Goal: Communication & Community: Share content

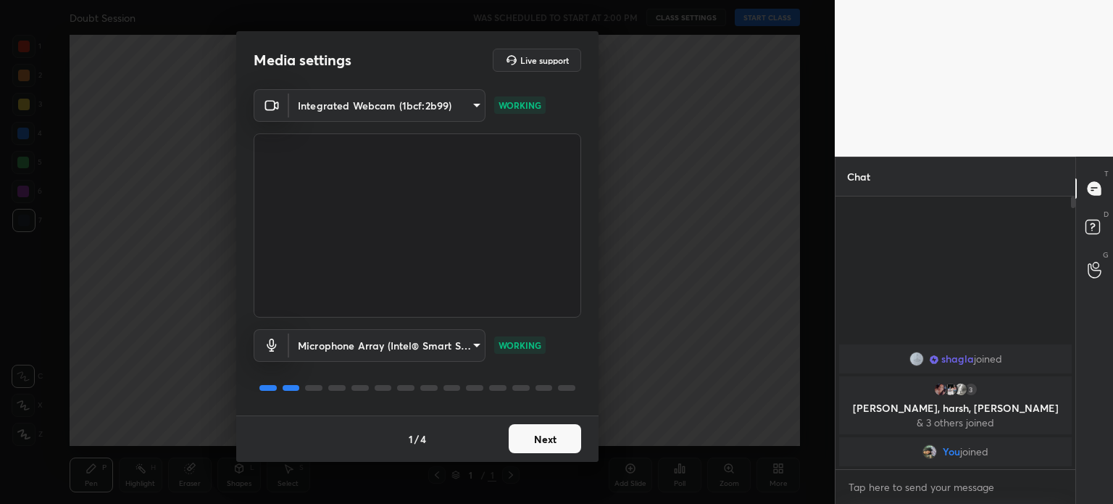
click at [557, 434] on button "Next" at bounding box center [545, 438] width 72 height 29
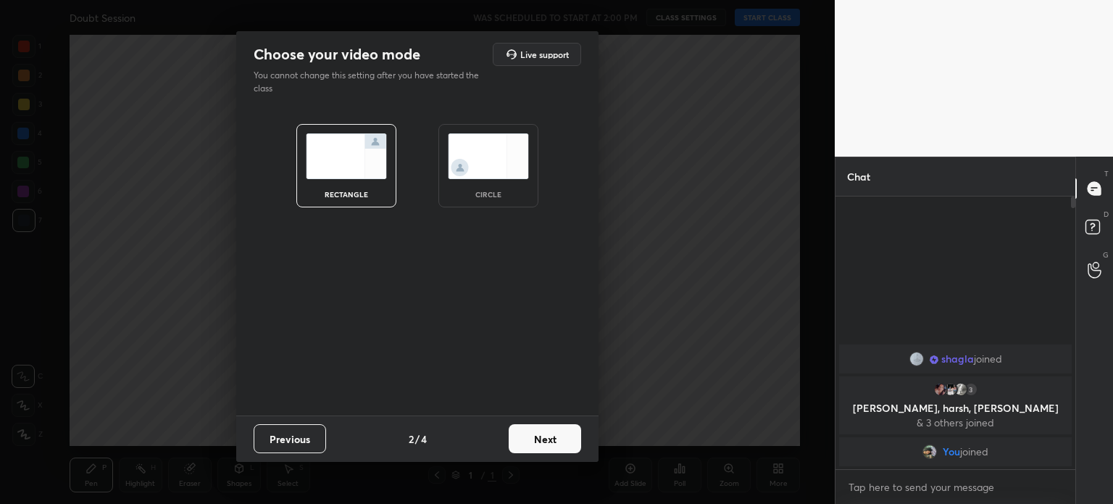
click at [481, 154] on img at bounding box center [488, 156] width 81 height 46
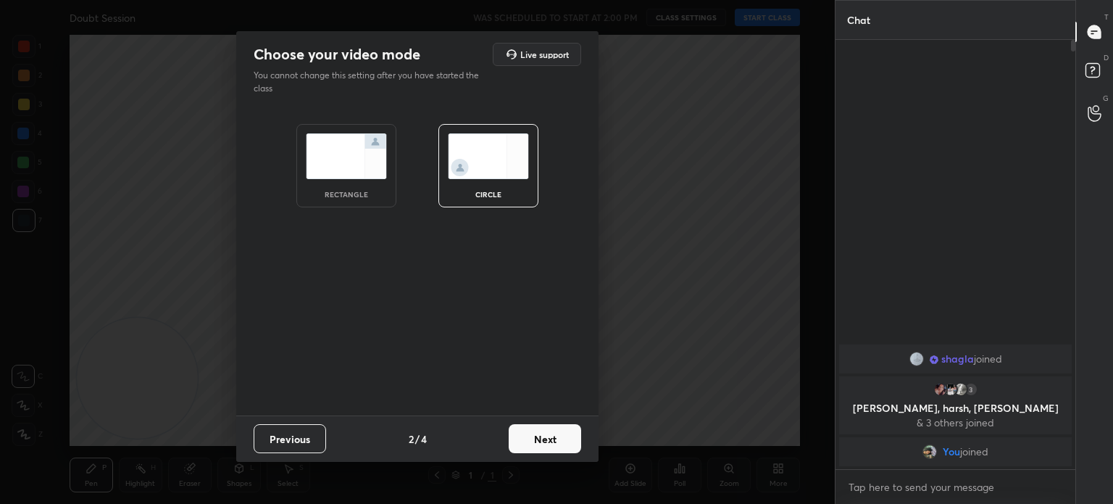
click at [549, 434] on button "Next" at bounding box center [545, 438] width 72 height 29
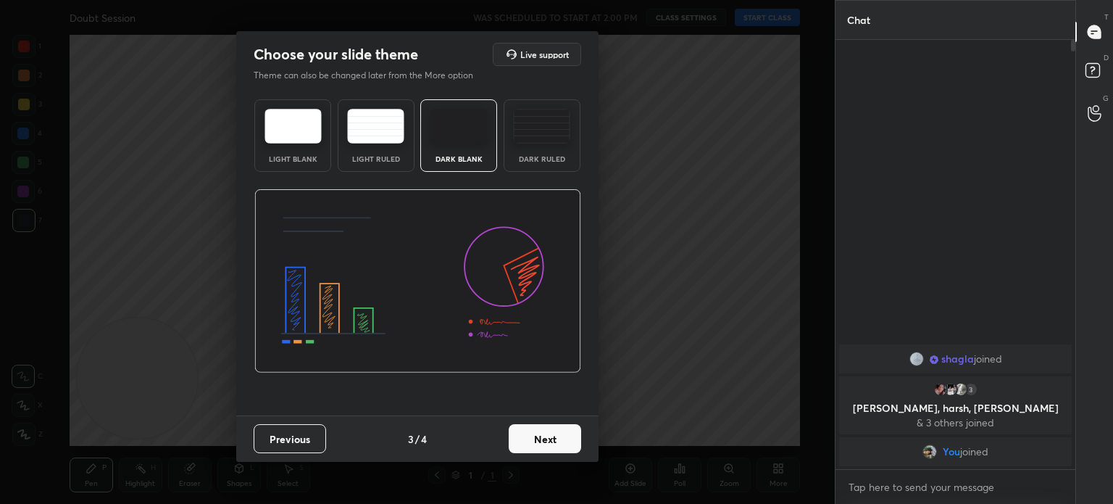
click at [541, 449] on button "Next" at bounding box center [545, 438] width 72 height 29
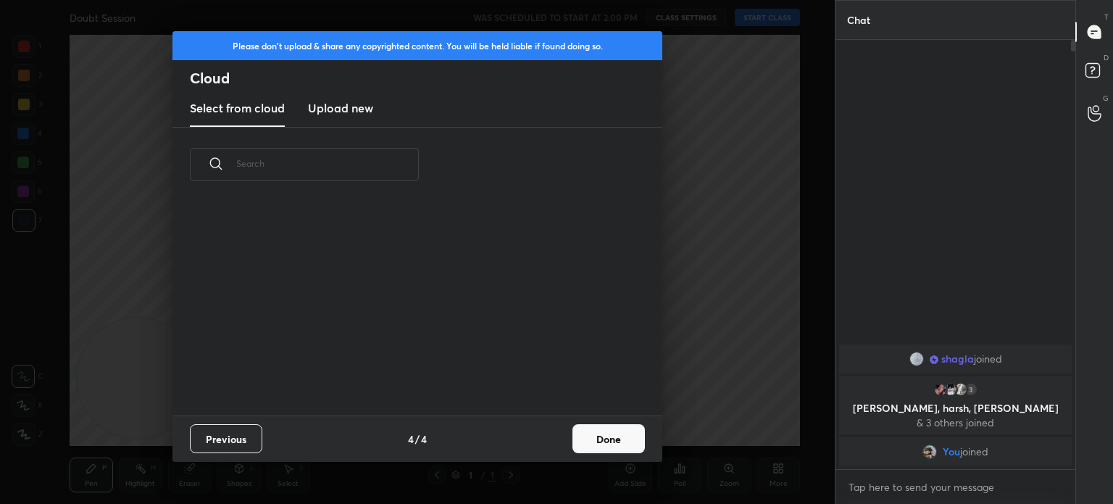
scroll to position [215, 465]
click at [336, 110] on h3 "Upload new" at bounding box center [340, 107] width 65 height 17
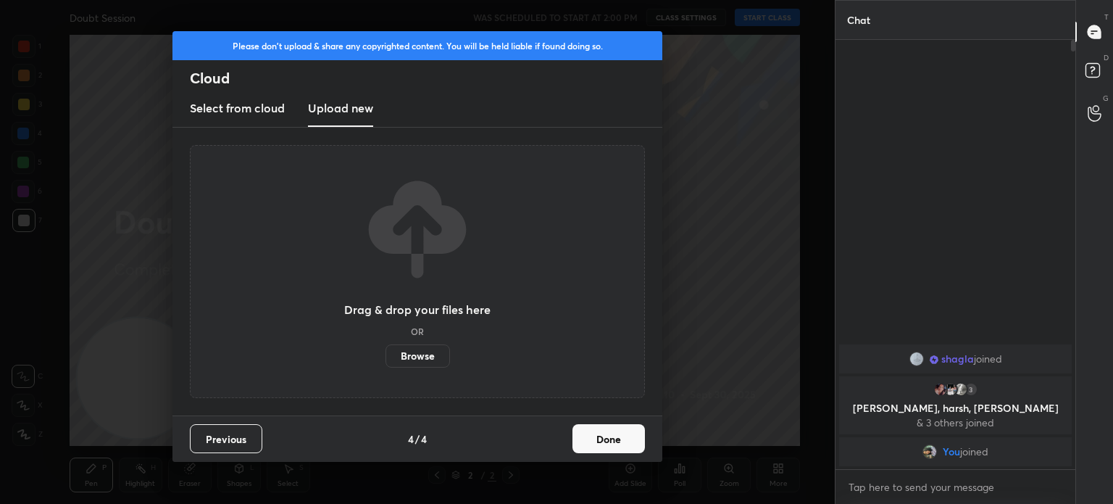
click at [420, 352] on label "Browse" at bounding box center [418, 355] width 65 height 23
click at [386, 352] on input "Browse" at bounding box center [386, 355] width 0 height 23
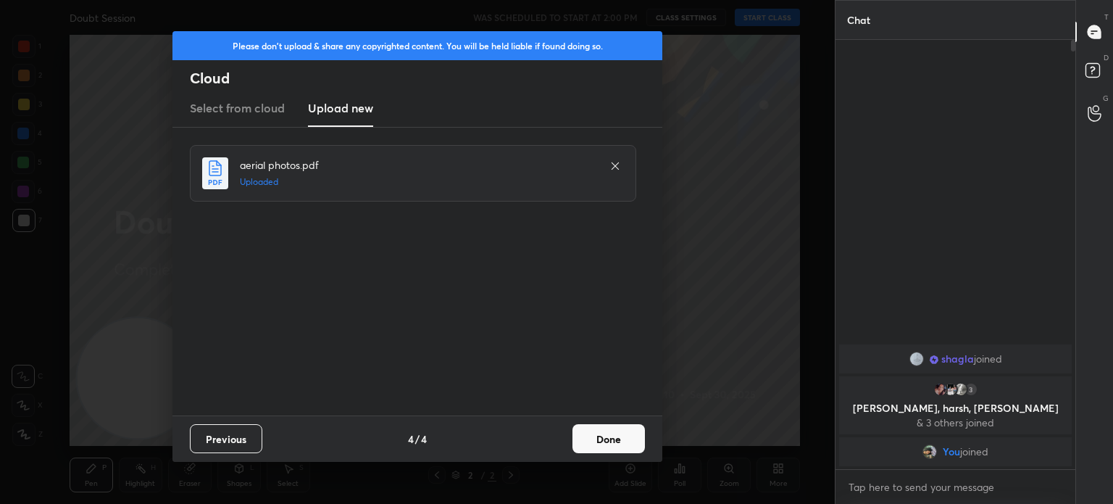
click at [608, 437] on button "Done" at bounding box center [609, 438] width 72 height 29
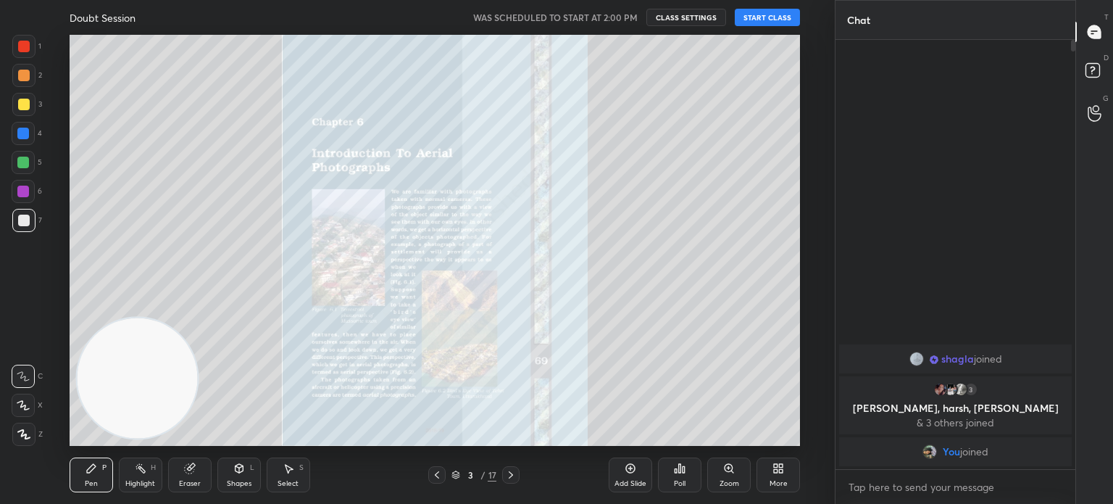
click at [760, 14] on button "START CLASS" at bounding box center [767, 17] width 65 height 17
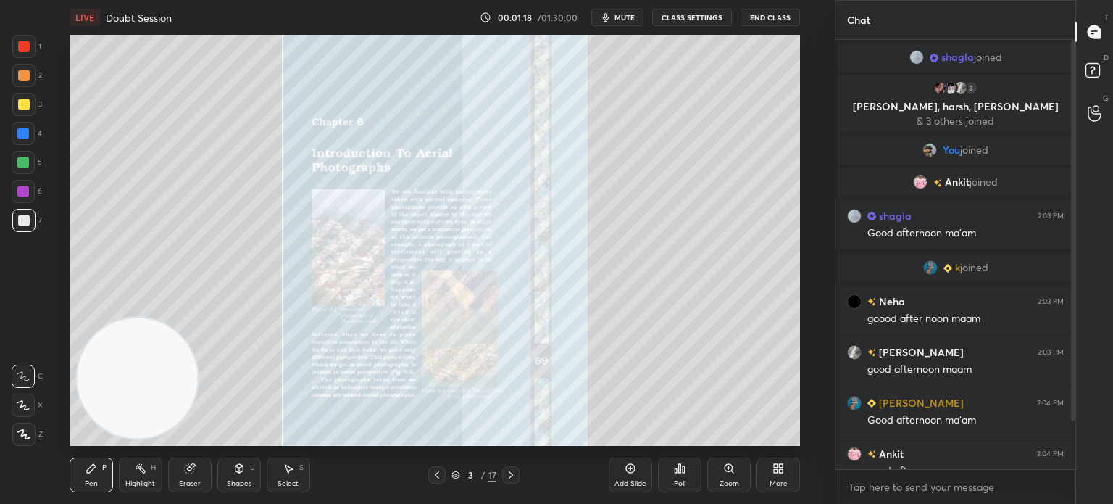
scroll to position [70, 0]
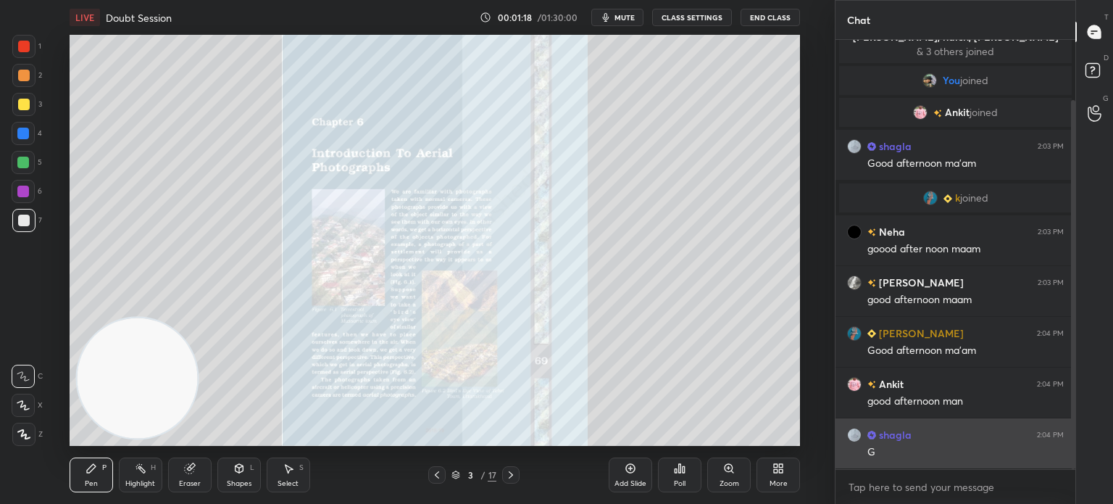
drag, startPoint x: 1072, startPoint y: 386, endPoint x: 1062, endPoint y: 460, distance: 74.6
click at [1062, 460] on div "[PERSON_NAME] joined 3 [PERSON_NAME], harsh, [PERSON_NAME] & 3 others joined Yo…" at bounding box center [956, 254] width 240 height 429
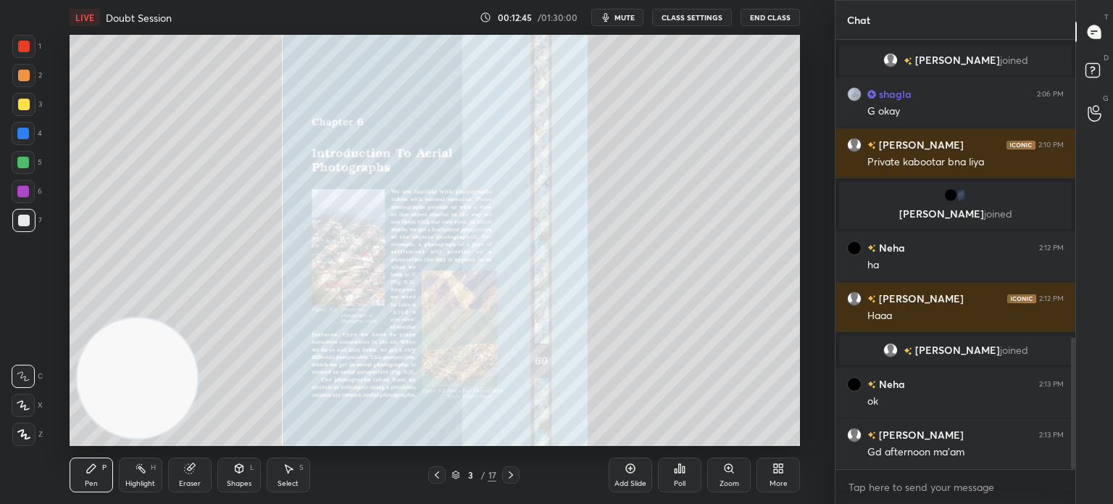
scroll to position [968, 0]
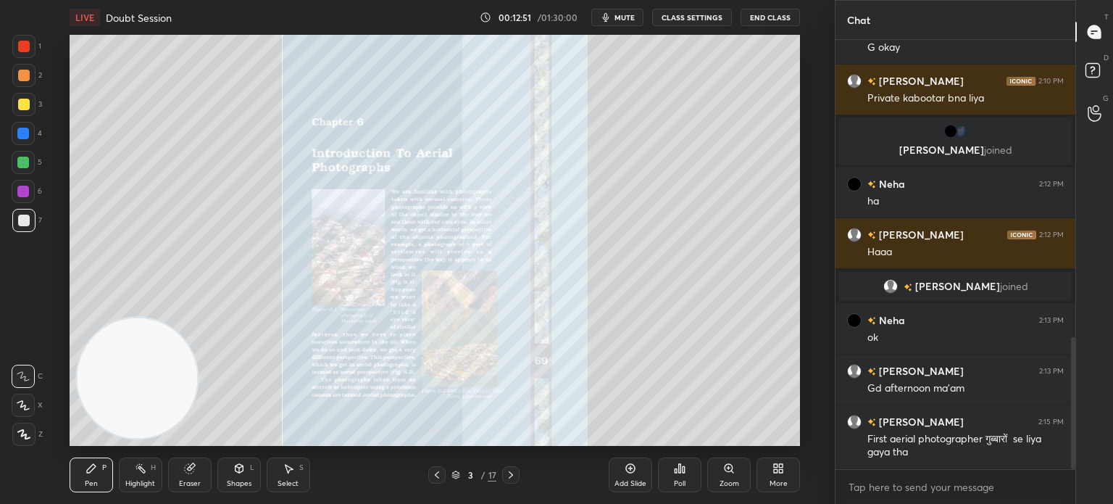
click at [729, 468] on icon at bounding box center [729, 468] width 3 height 0
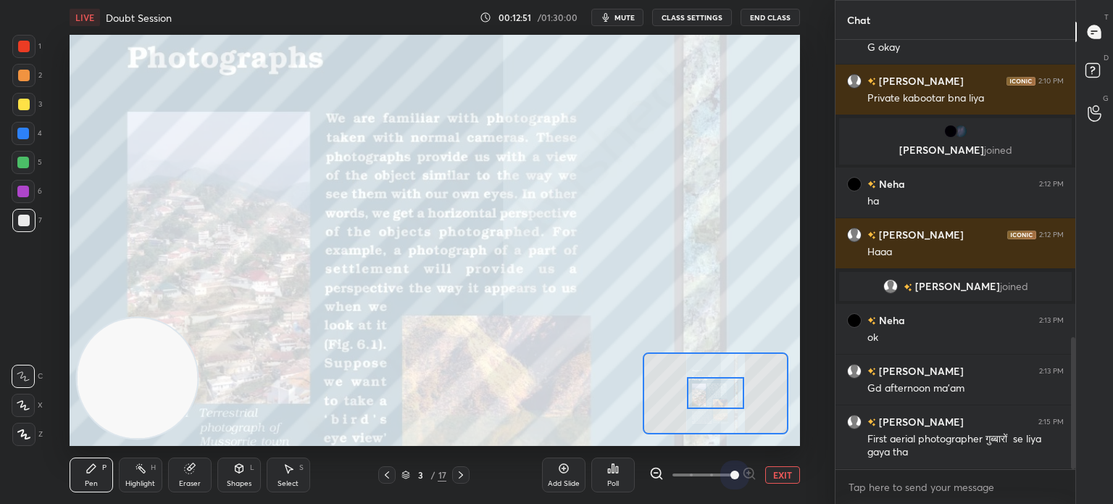
click at [729, 468] on span at bounding box center [703, 475] width 61 height 22
click at [462, 473] on icon at bounding box center [461, 475] width 12 height 12
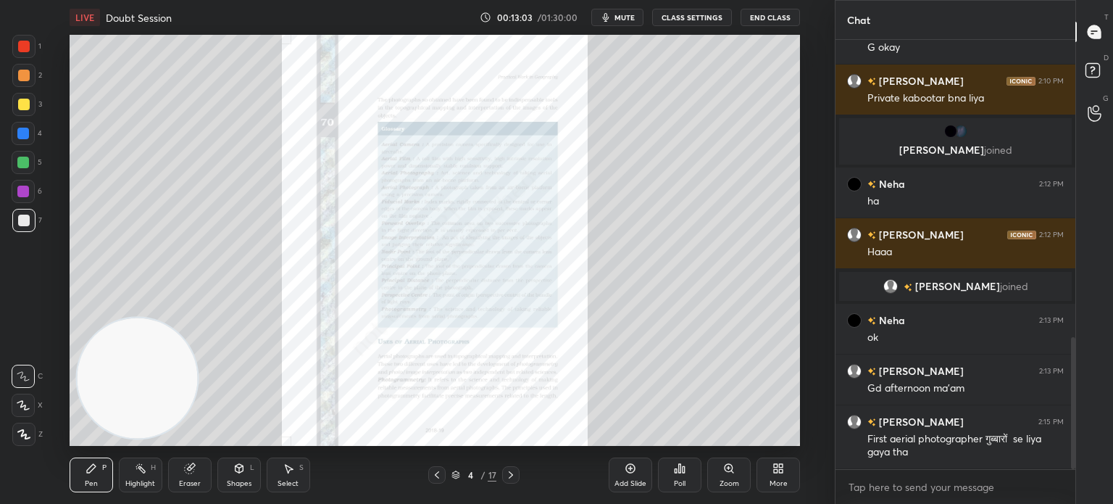
click at [433, 468] on div at bounding box center [436, 474] width 17 height 17
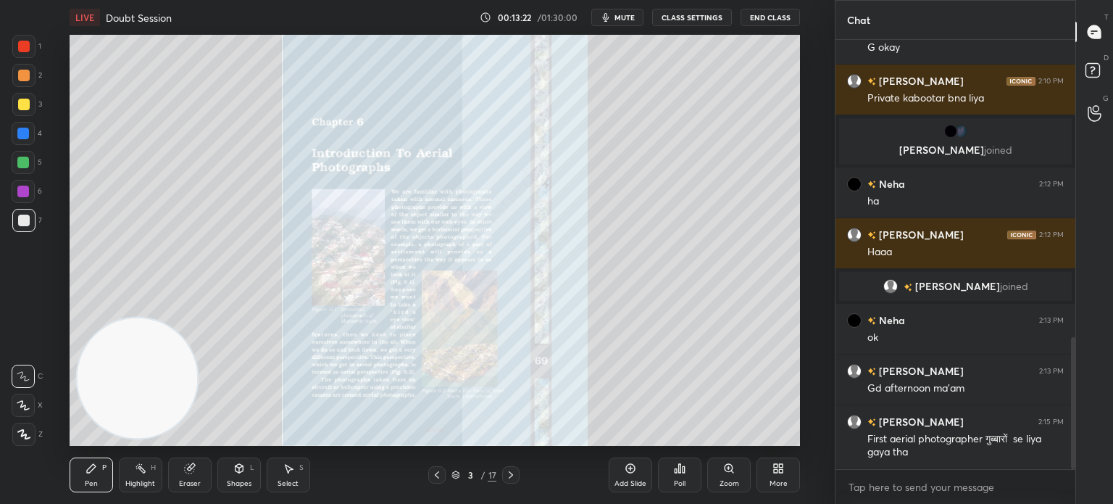
click at [508, 475] on icon at bounding box center [511, 475] width 12 height 12
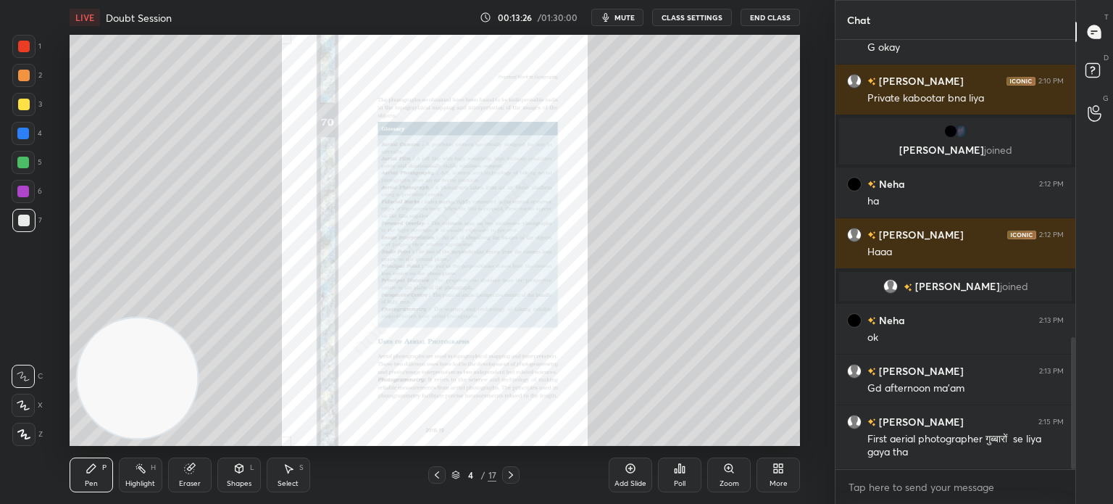
click at [729, 470] on icon at bounding box center [729, 468] width 8 height 8
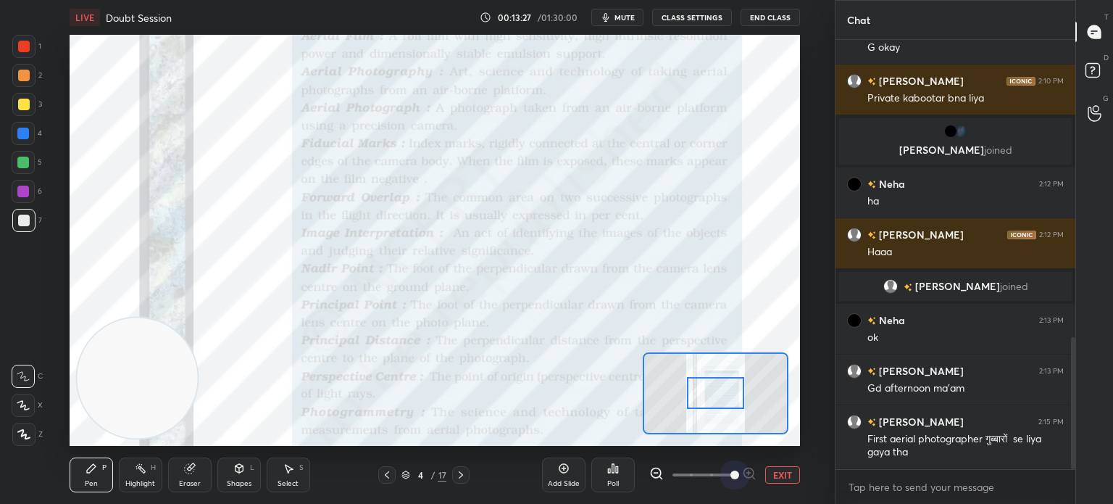
click at [729, 470] on span at bounding box center [703, 475] width 61 height 22
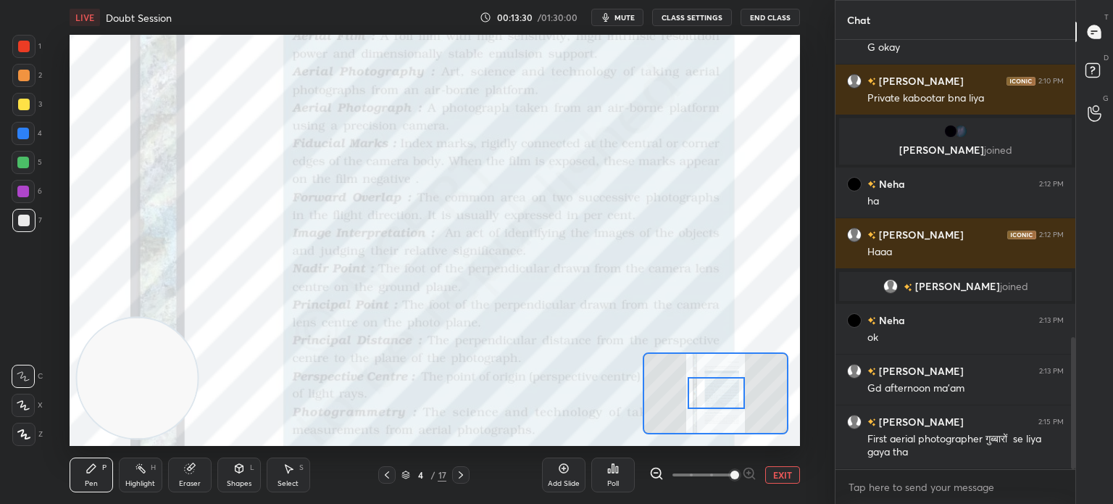
click at [718, 397] on div at bounding box center [716, 393] width 57 height 32
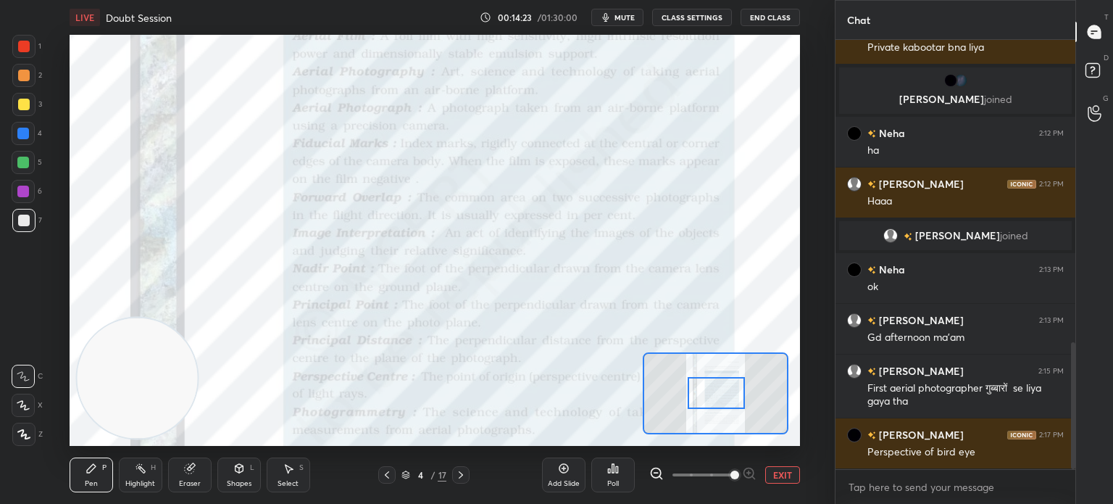
scroll to position [1034, 0]
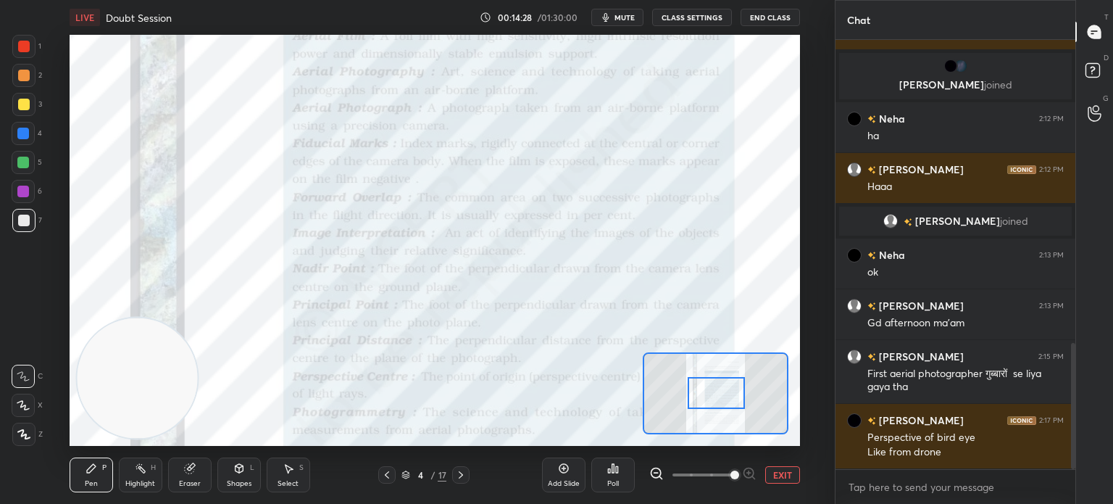
click at [20, 407] on icon at bounding box center [23, 405] width 12 height 9
click at [20, 51] on div at bounding box center [24, 47] width 12 height 12
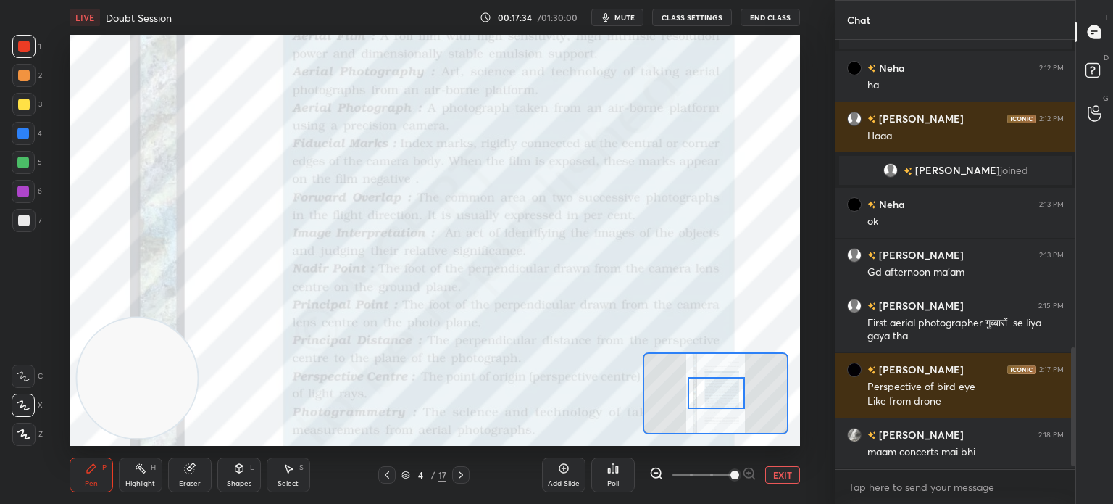
scroll to position [1135, 0]
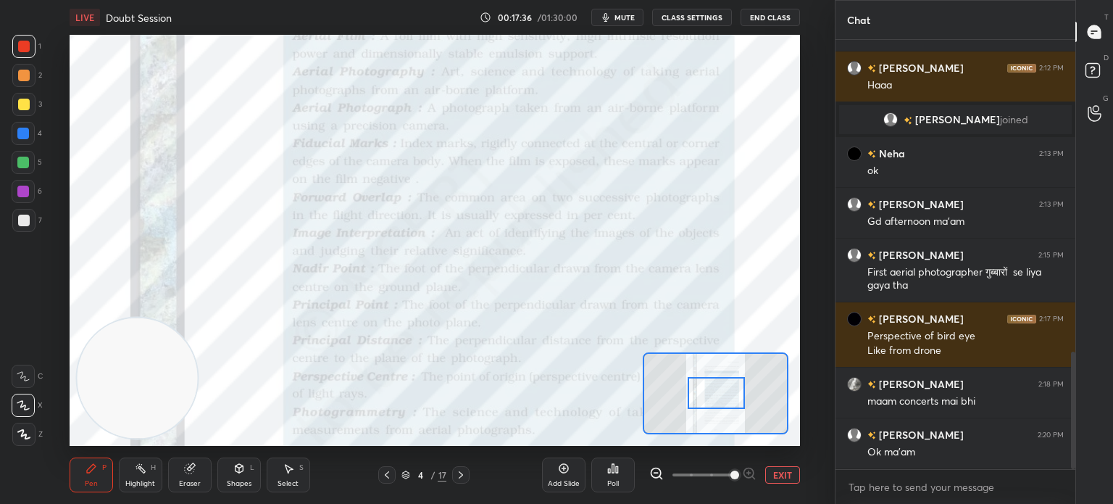
click at [461, 473] on icon at bounding box center [461, 474] width 4 height 7
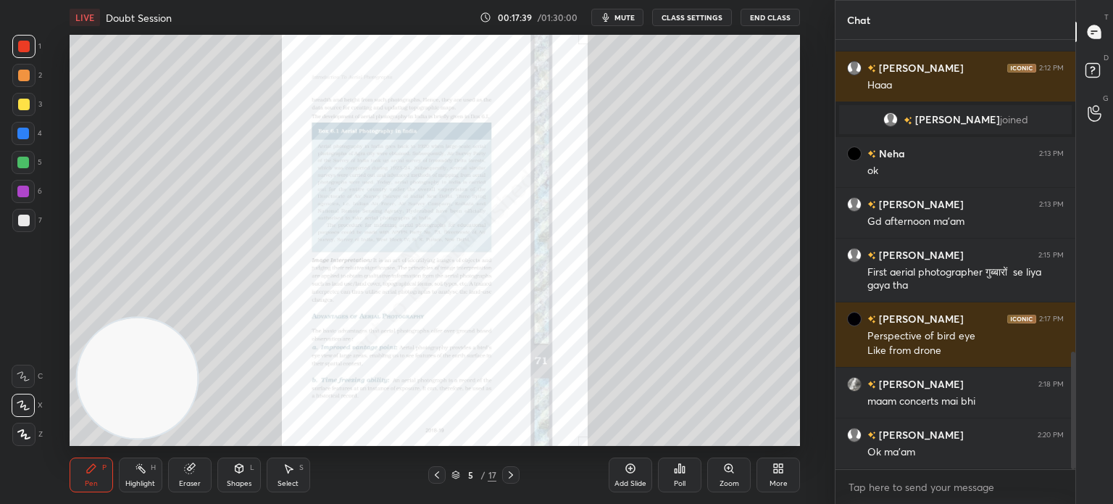
click at [727, 466] on icon at bounding box center [729, 468] width 8 height 8
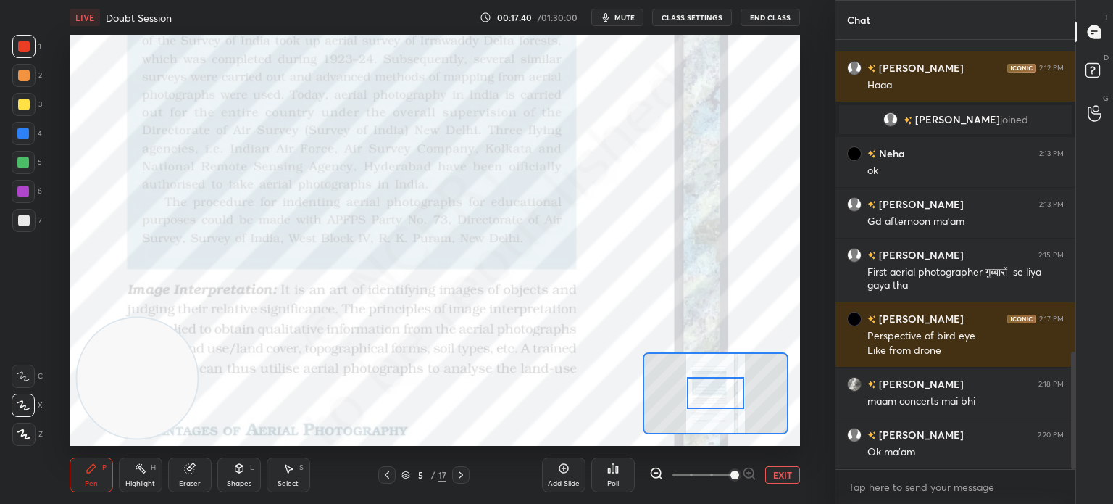
click at [727, 466] on span at bounding box center [703, 475] width 61 height 22
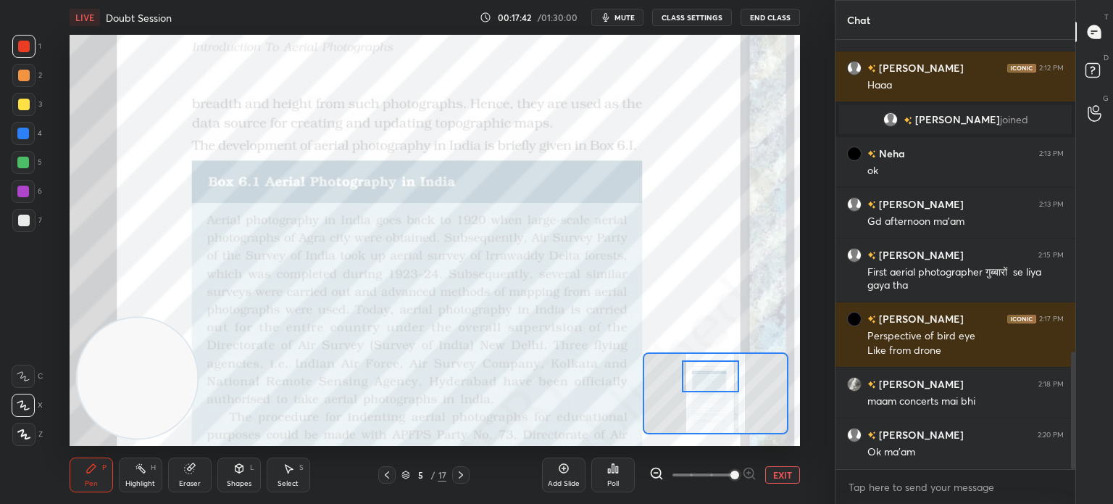
drag, startPoint x: 721, startPoint y: 394, endPoint x: 716, endPoint y: 377, distance: 17.4
click at [716, 377] on div at bounding box center [710, 376] width 57 height 32
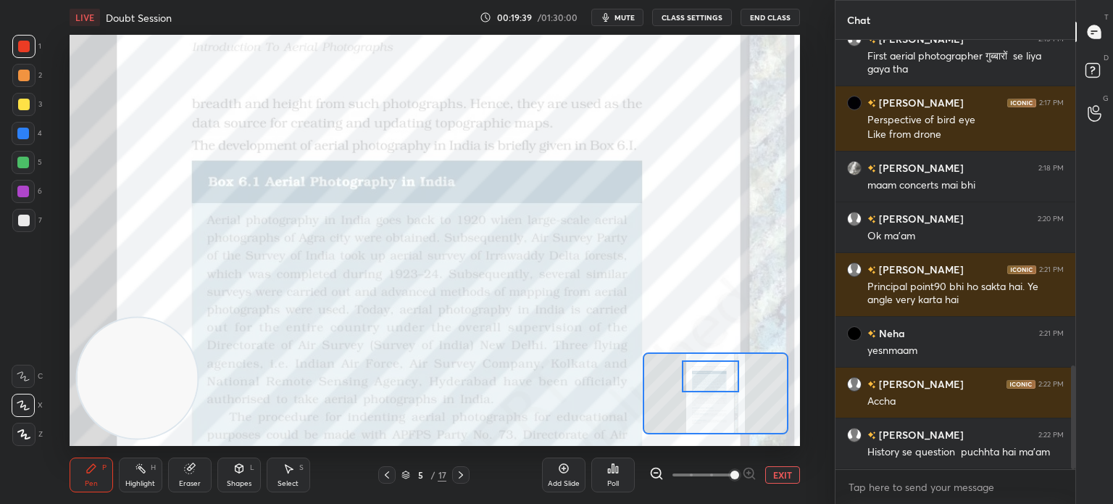
scroll to position [1386, 0]
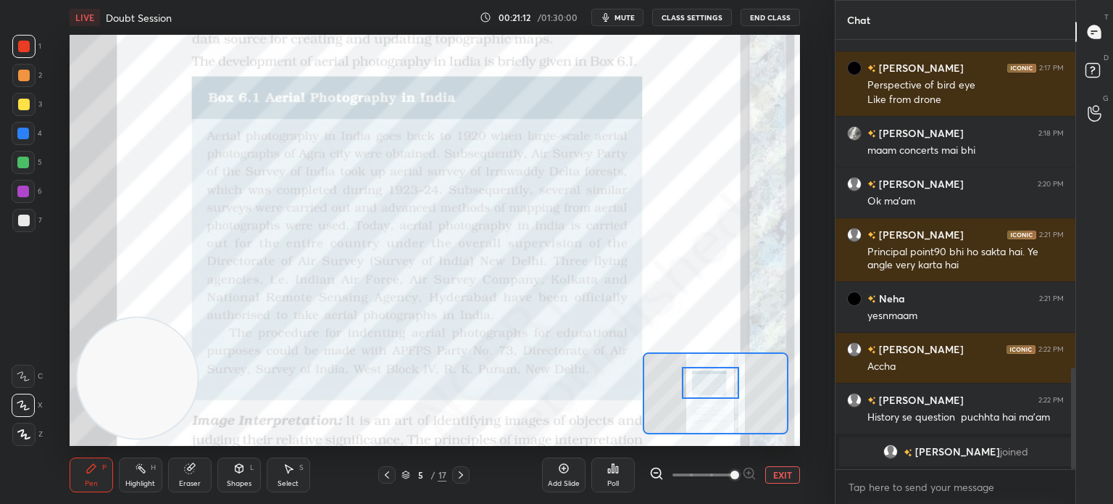
click at [706, 383] on div at bounding box center [710, 383] width 57 height 32
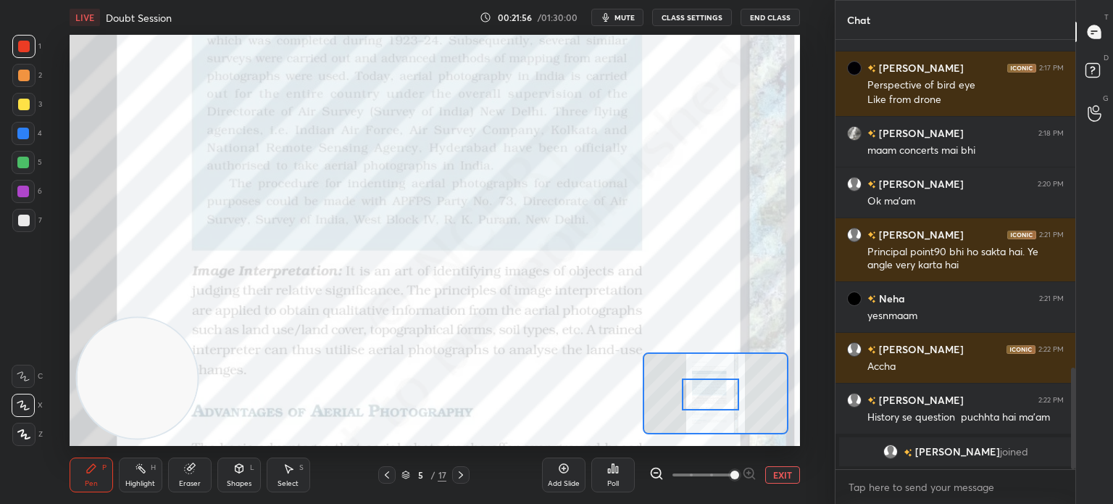
drag, startPoint x: 723, startPoint y: 377, endPoint x: 723, endPoint y: 389, distance: 12.3
click at [723, 389] on div at bounding box center [710, 394] width 57 height 32
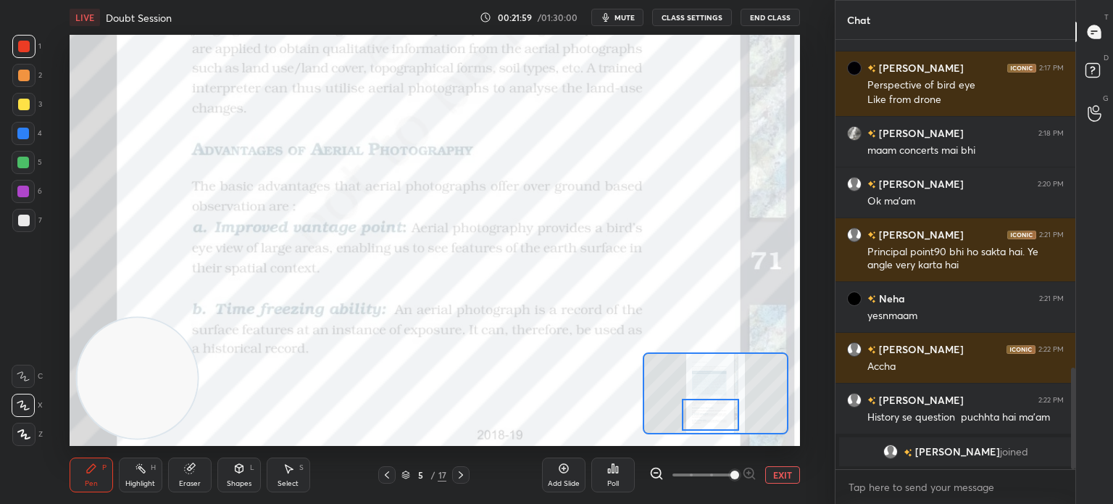
drag, startPoint x: 722, startPoint y: 394, endPoint x: 722, endPoint y: 413, distance: 19.6
click at [722, 413] on div at bounding box center [710, 415] width 57 height 32
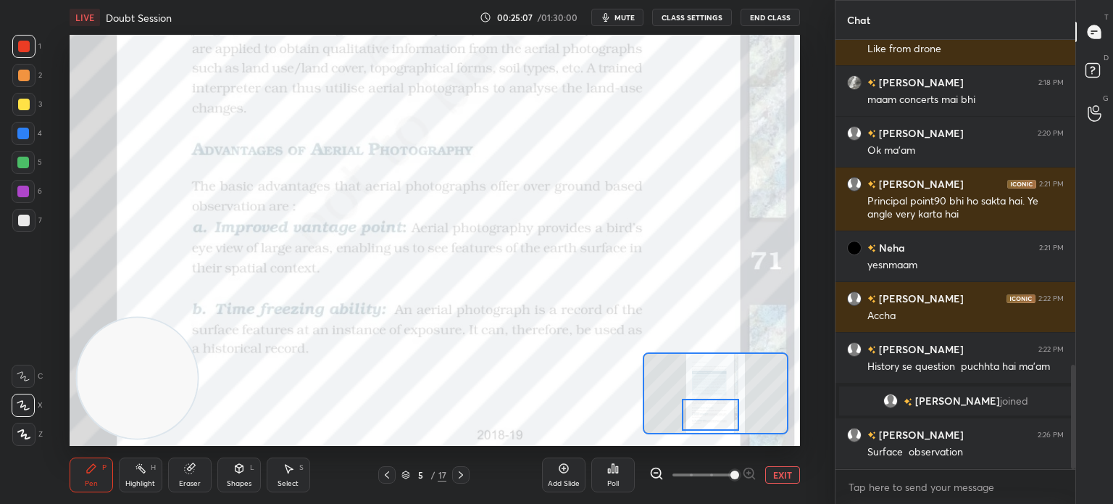
scroll to position [1332, 0]
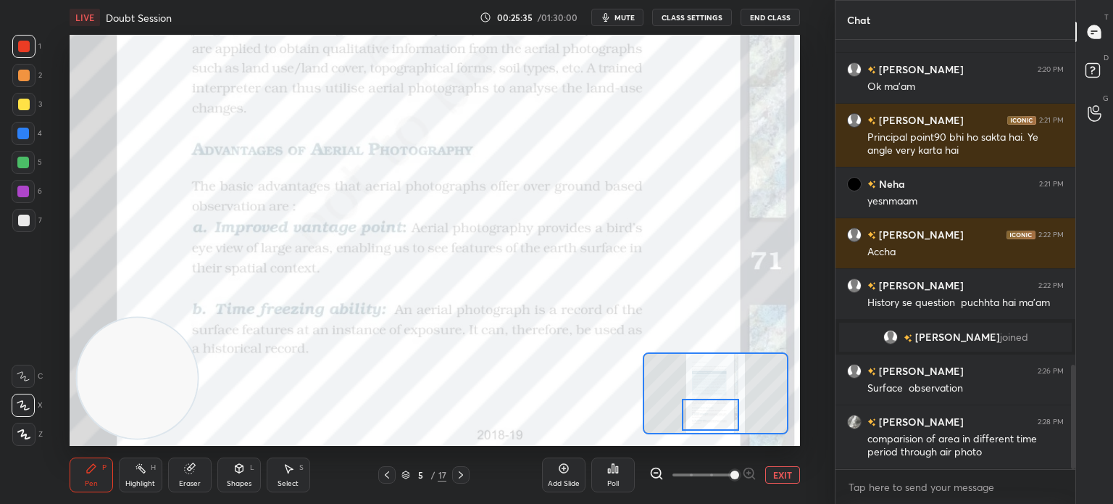
click at [460, 476] on icon at bounding box center [461, 475] width 12 height 12
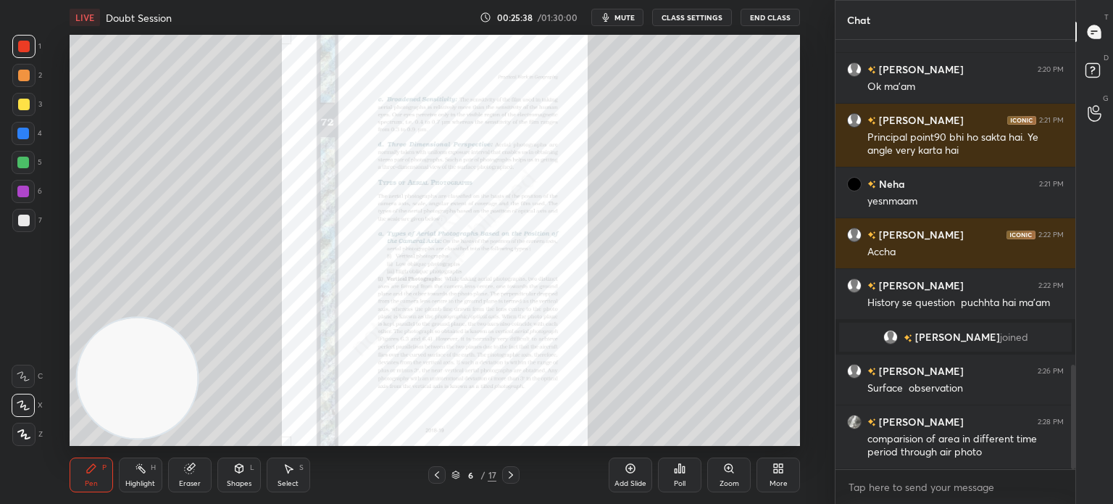
click at [731, 470] on icon at bounding box center [732, 471] width 2 height 2
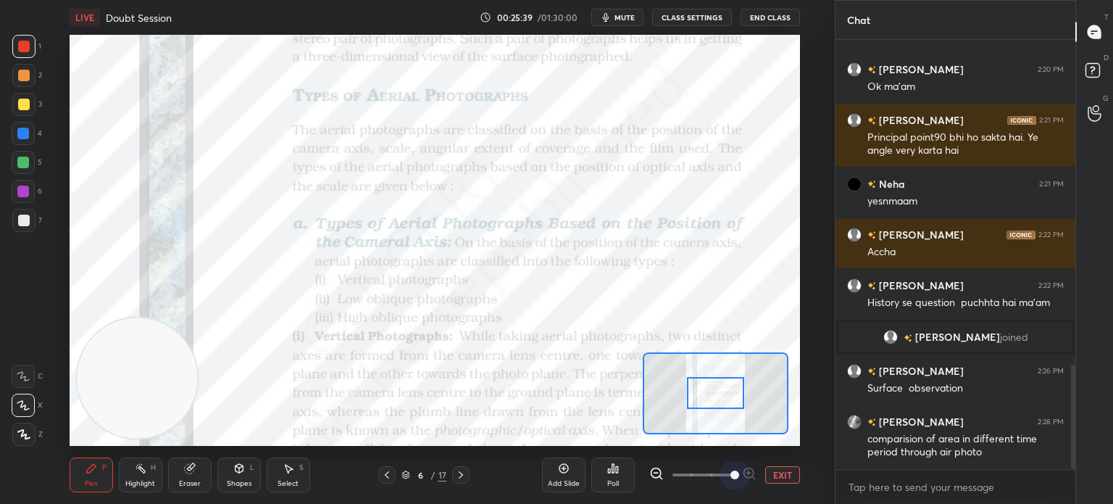
click at [731, 470] on span at bounding box center [703, 475] width 61 height 22
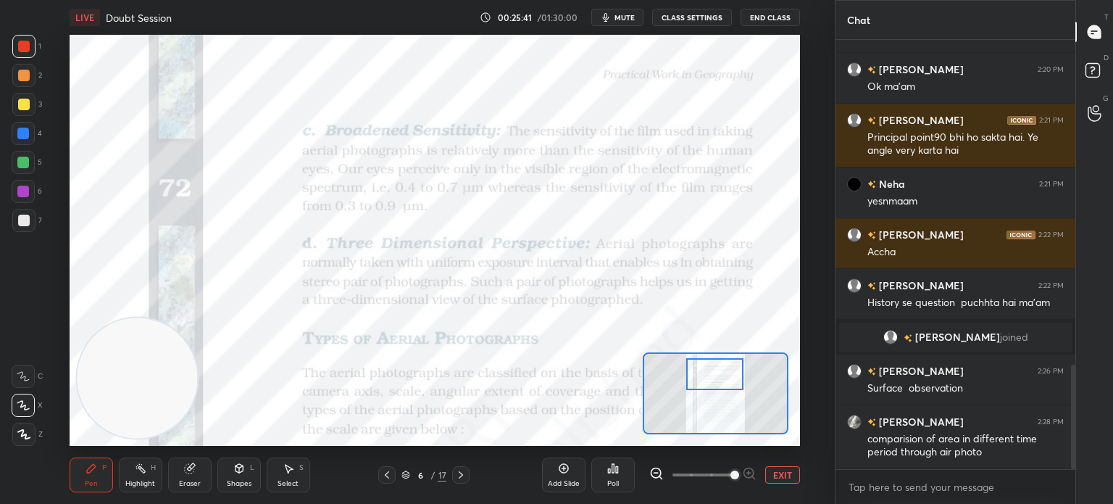
drag, startPoint x: 719, startPoint y: 391, endPoint x: 718, endPoint y: 372, distance: 18.9
click at [718, 372] on div at bounding box center [714, 374] width 57 height 32
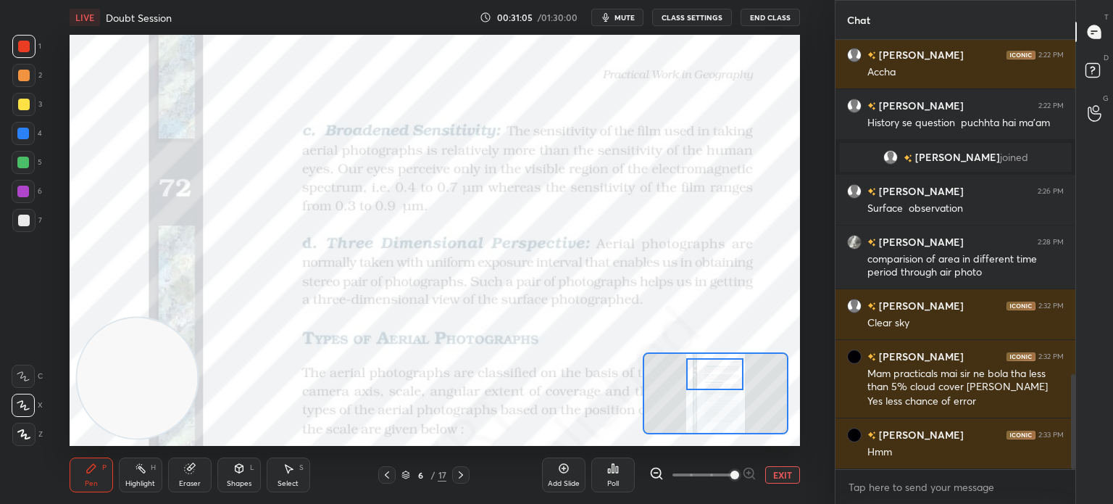
scroll to position [1563, 0]
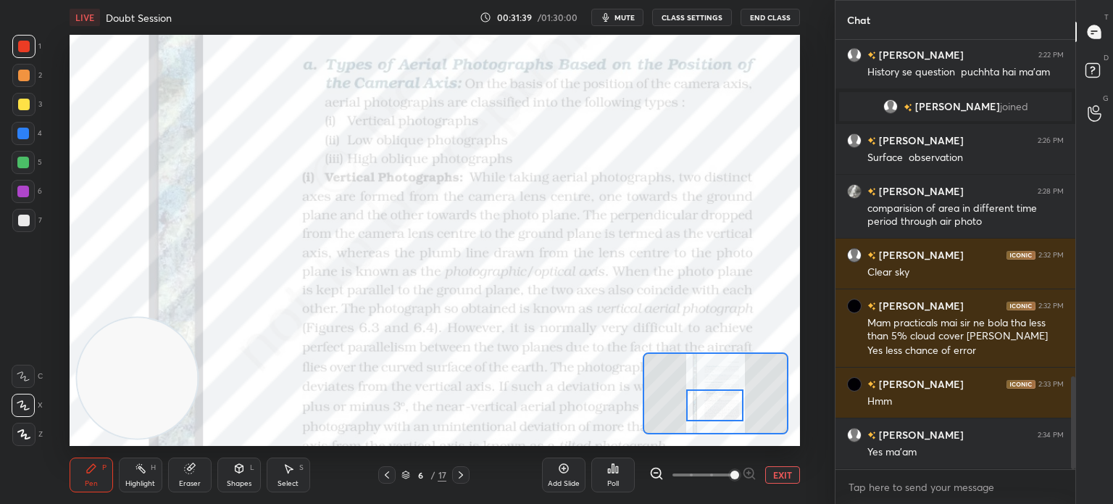
drag, startPoint x: 722, startPoint y: 374, endPoint x: 721, endPoint y: 404, distance: 30.5
click at [721, 404] on div at bounding box center [714, 405] width 57 height 32
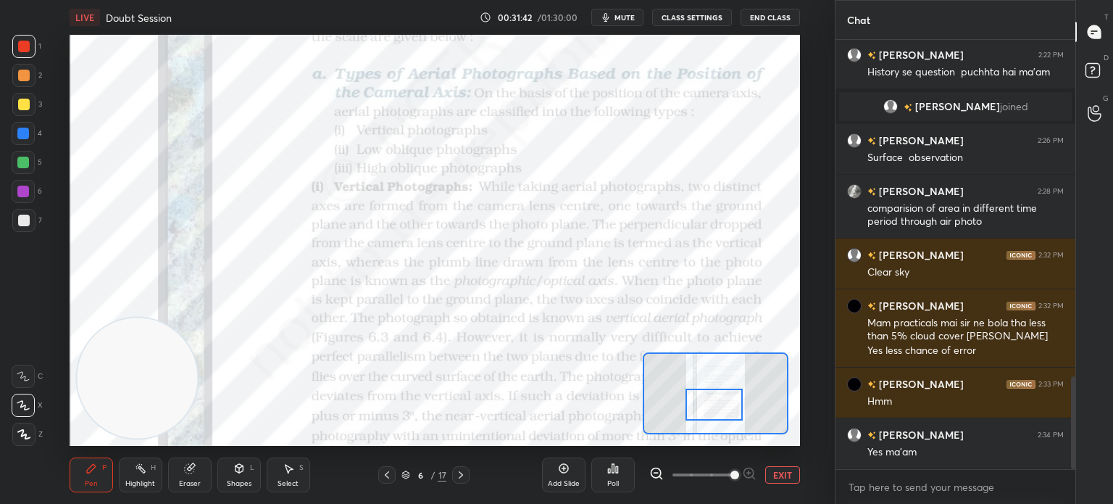
click at [467, 477] on icon at bounding box center [461, 475] width 12 height 12
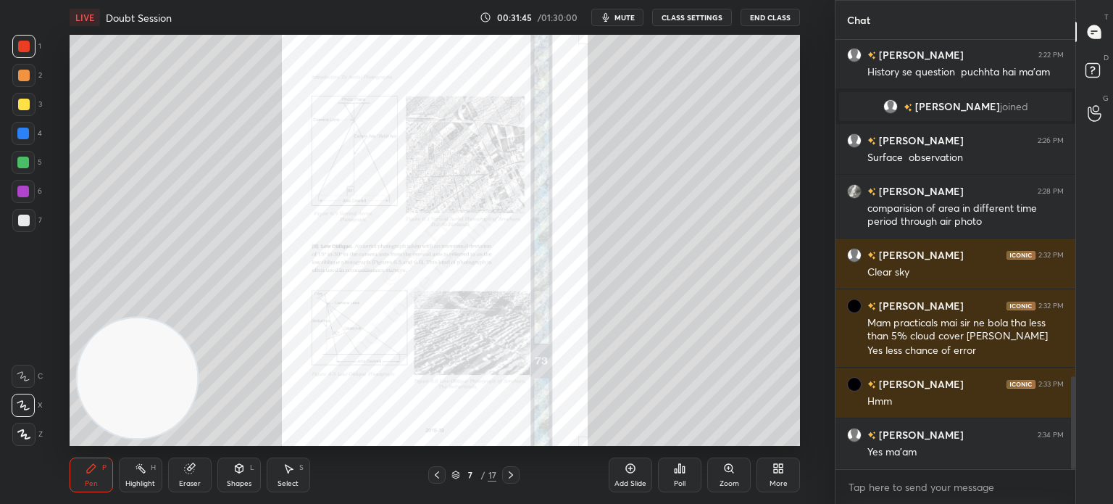
click at [732, 470] on icon at bounding box center [729, 468] width 8 height 8
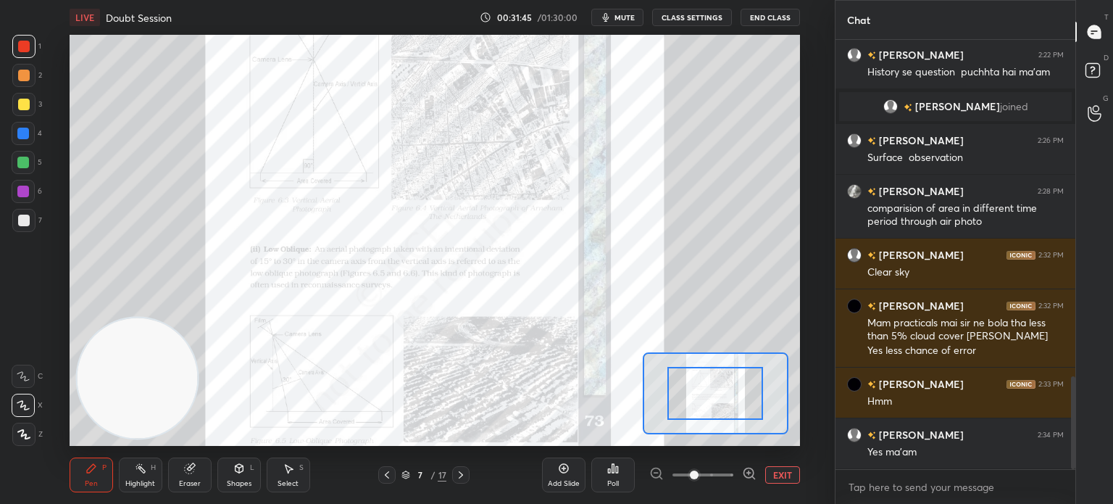
click at [732, 470] on span at bounding box center [703, 475] width 61 height 22
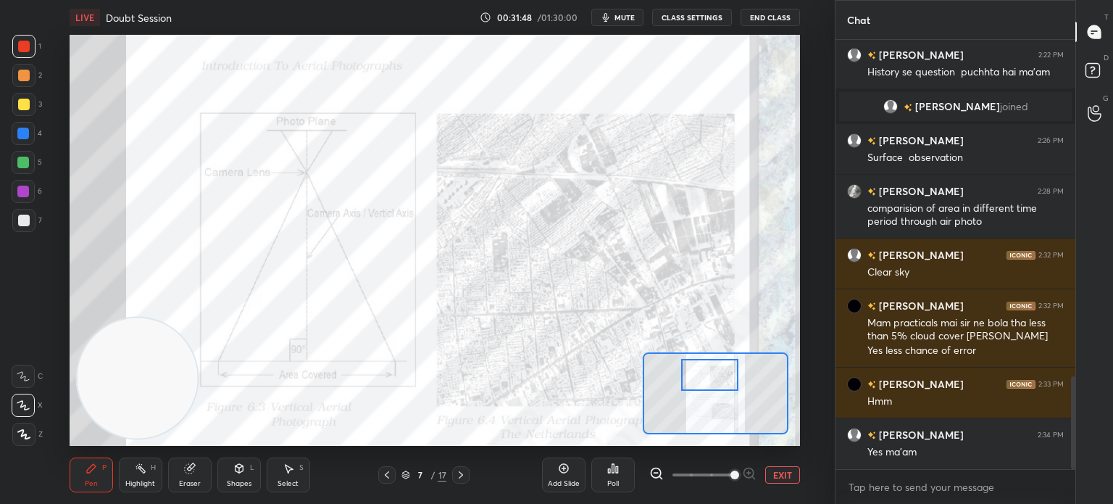
drag, startPoint x: 716, startPoint y: 399, endPoint x: 710, endPoint y: 381, distance: 19.0
click at [710, 381] on div at bounding box center [709, 375] width 57 height 32
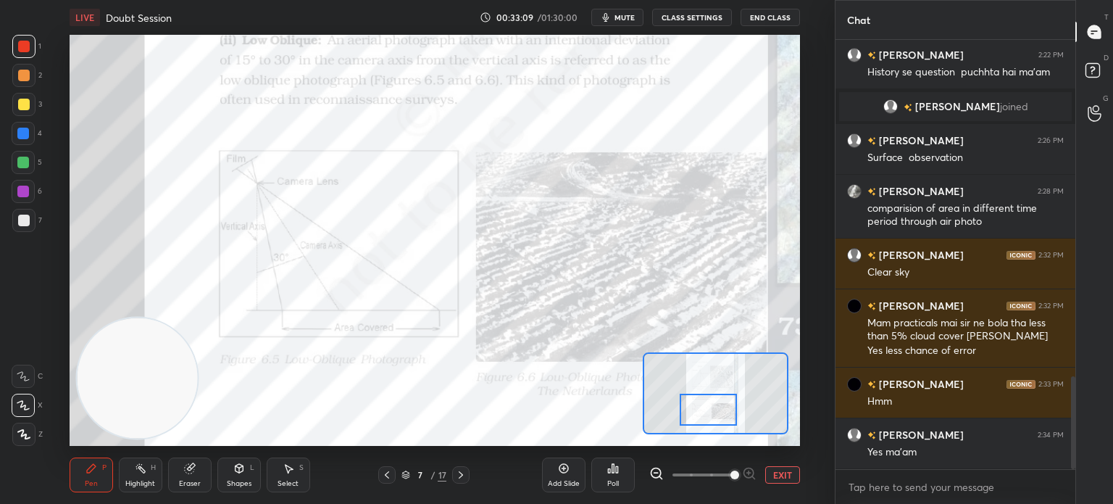
drag, startPoint x: 712, startPoint y: 376, endPoint x: 707, endPoint y: 411, distance: 35.2
click at [707, 411] on div at bounding box center [708, 410] width 57 height 32
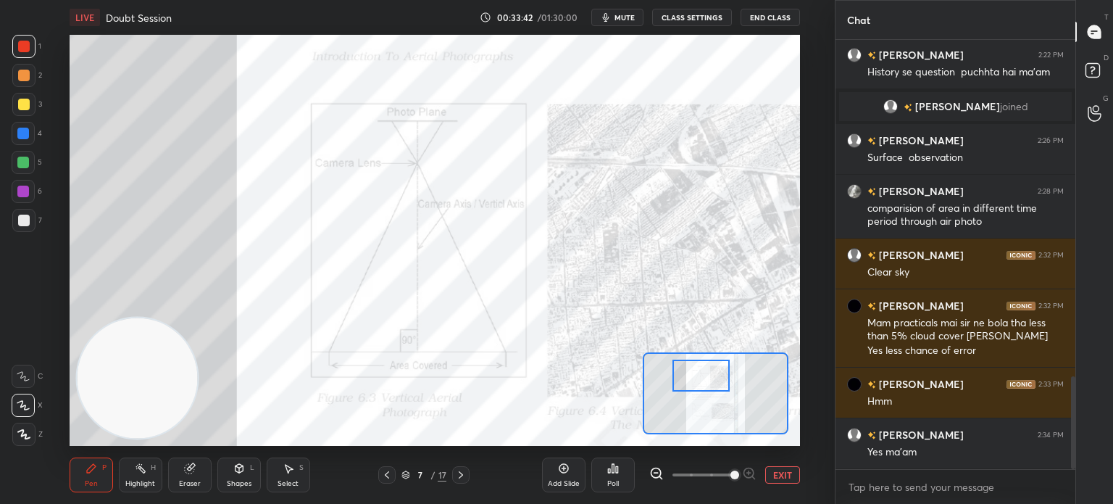
drag, startPoint x: 711, startPoint y: 407, endPoint x: 707, endPoint y: 373, distance: 34.3
click at [707, 373] on div at bounding box center [701, 376] width 57 height 32
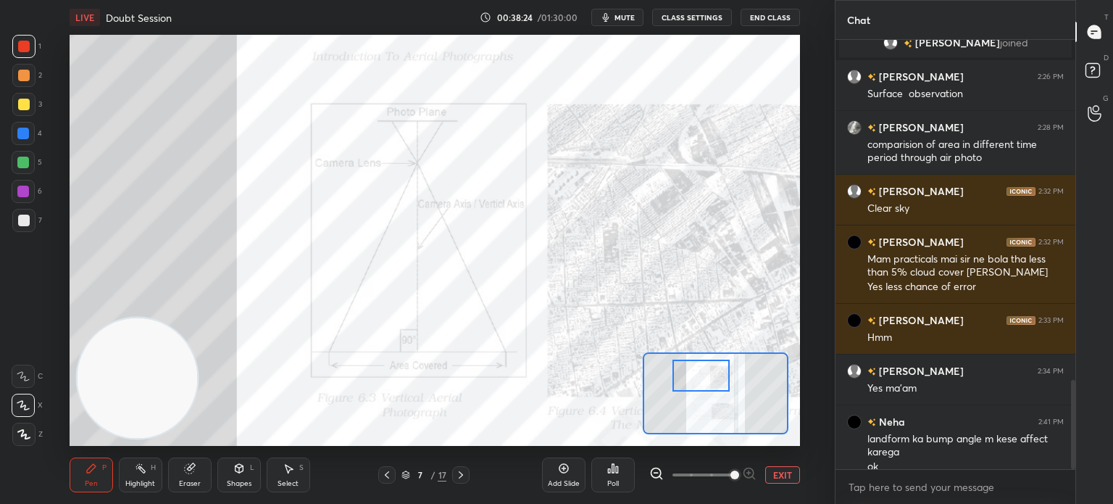
scroll to position [1641, 0]
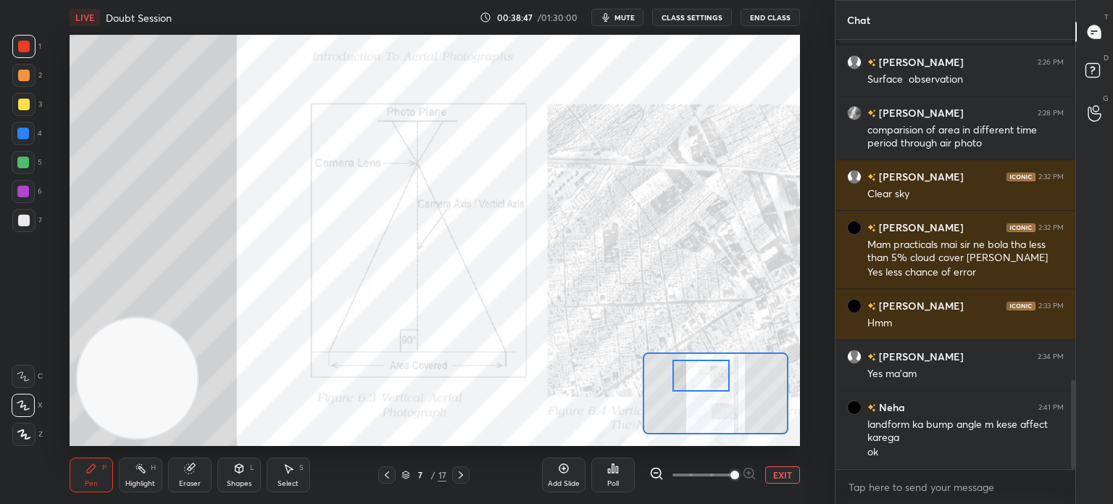
click at [386, 476] on icon at bounding box center [387, 475] width 12 height 12
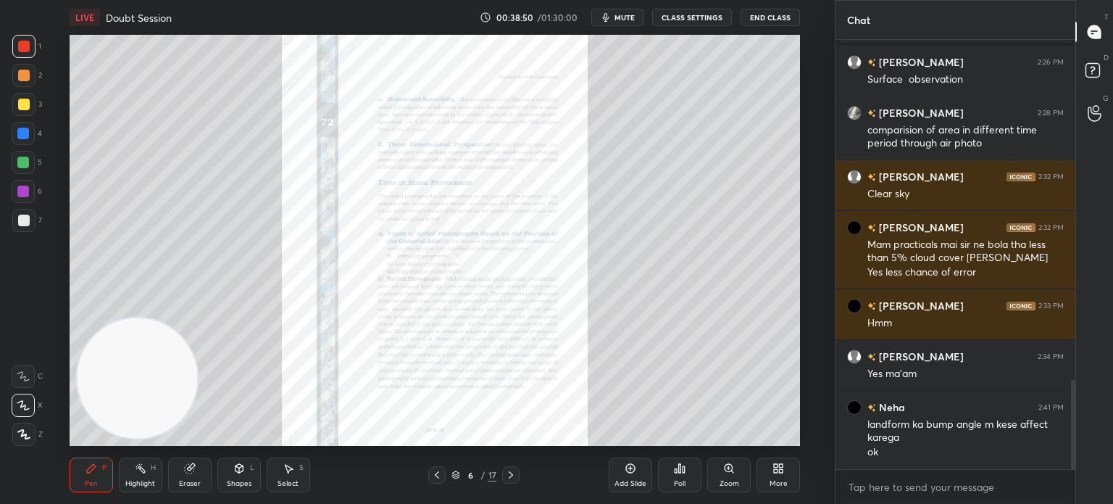
click at [731, 467] on icon at bounding box center [729, 468] width 8 height 8
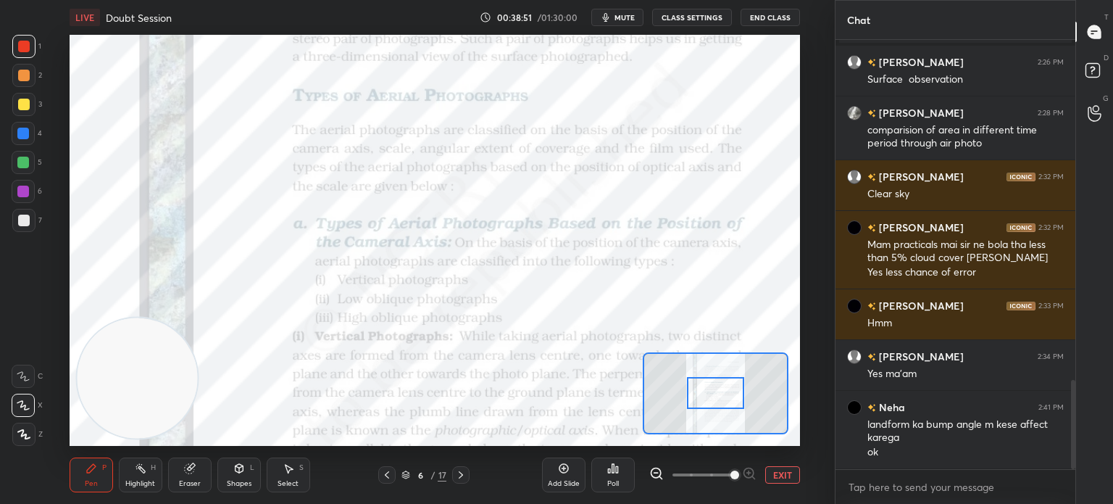
click at [731, 467] on span at bounding box center [703, 475] width 61 height 22
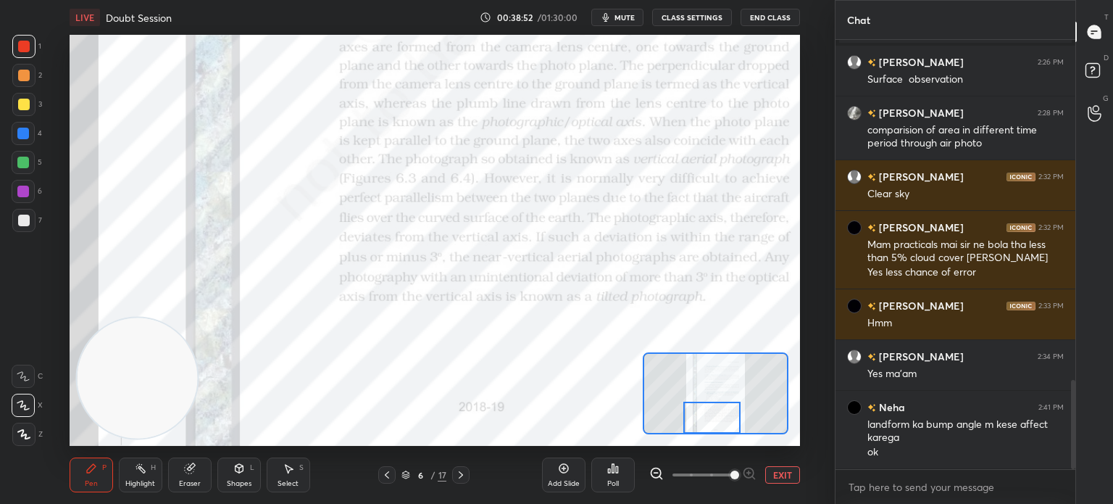
drag, startPoint x: 733, startPoint y: 394, endPoint x: 729, endPoint y: 420, distance: 26.3
click at [729, 420] on div at bounding box center [712, 418] width 57 height 32
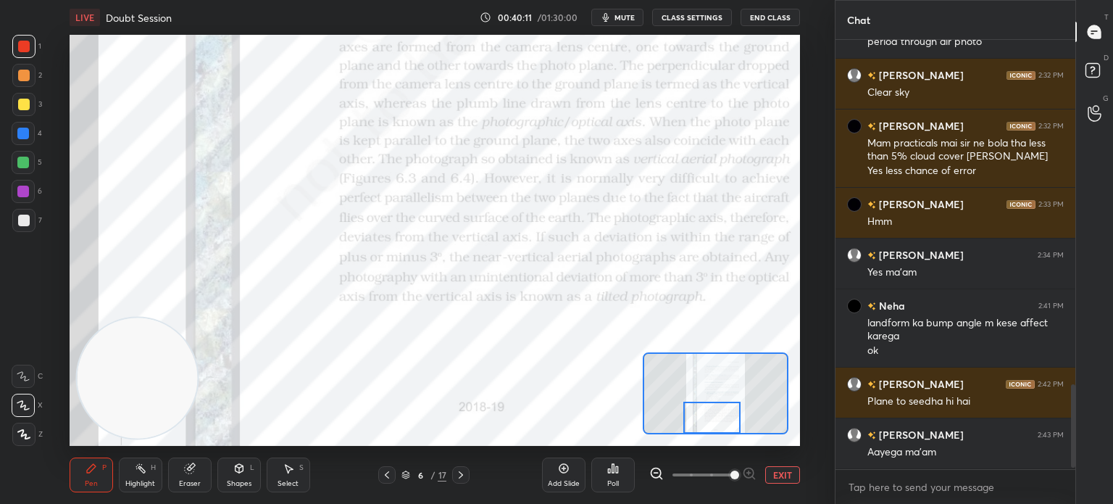
scroll to position [1806, 0]
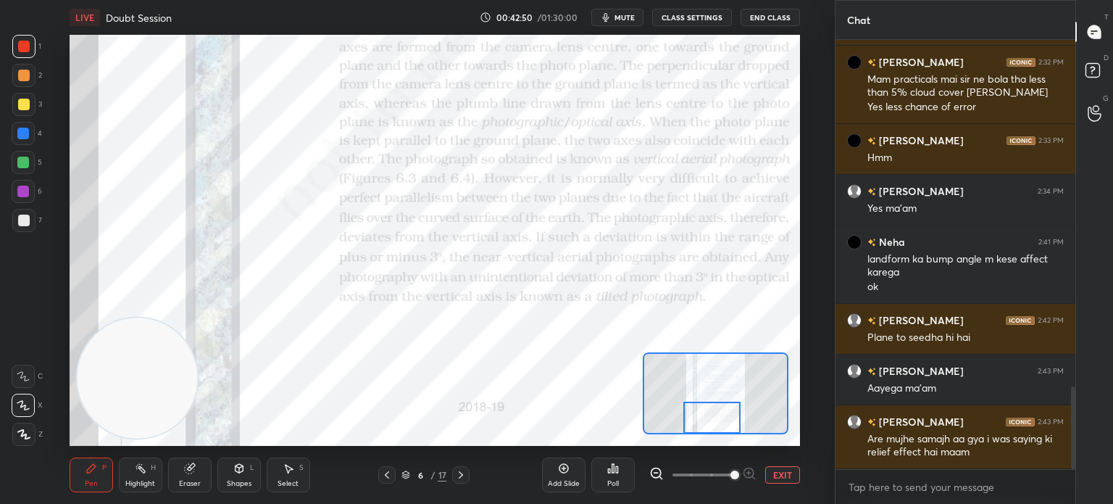
click at [453, 477] on div at bounding box center [460, 474] width 17 height 17
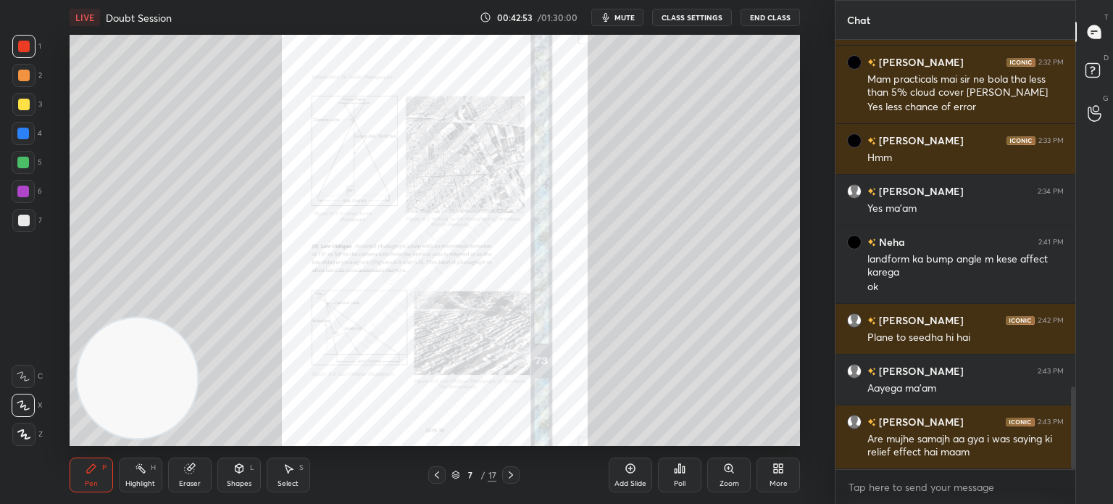
click at [728, 471] on icon at bounding box center [729, 468] width 8 height 8
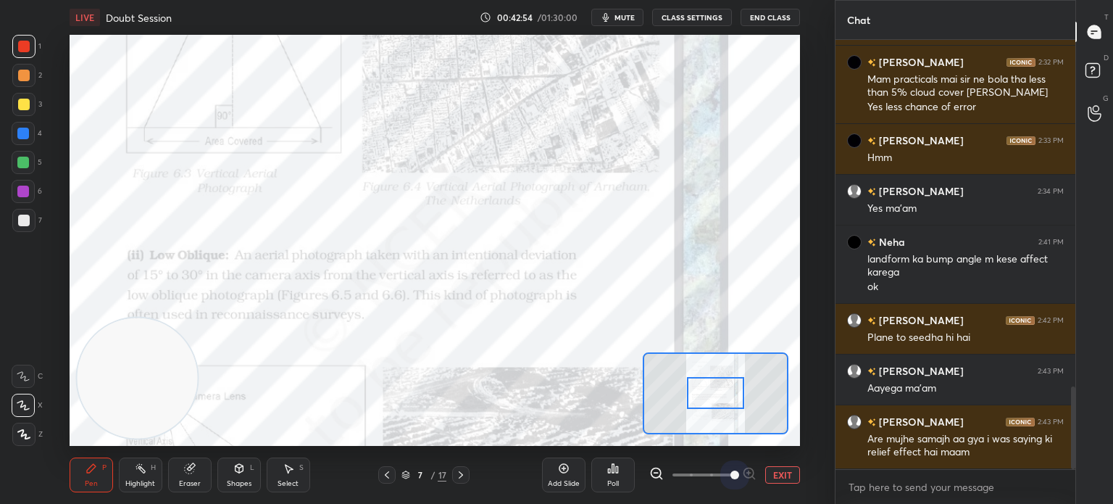
click at [728, 471] on span at bounding box center [703, 475] width 61 height 22
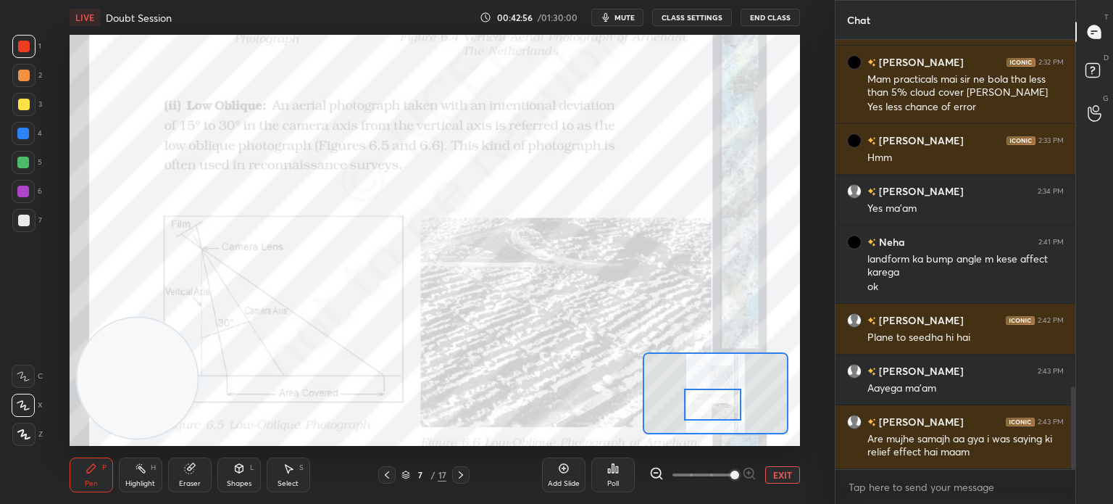
drag, startPoint x: 731, startPoint y: 397, endPoint x: 729, endPoint y: 409, distance: 12.7
click at [729, 409] on div at bounding box center [712, 405] width 57 height 32
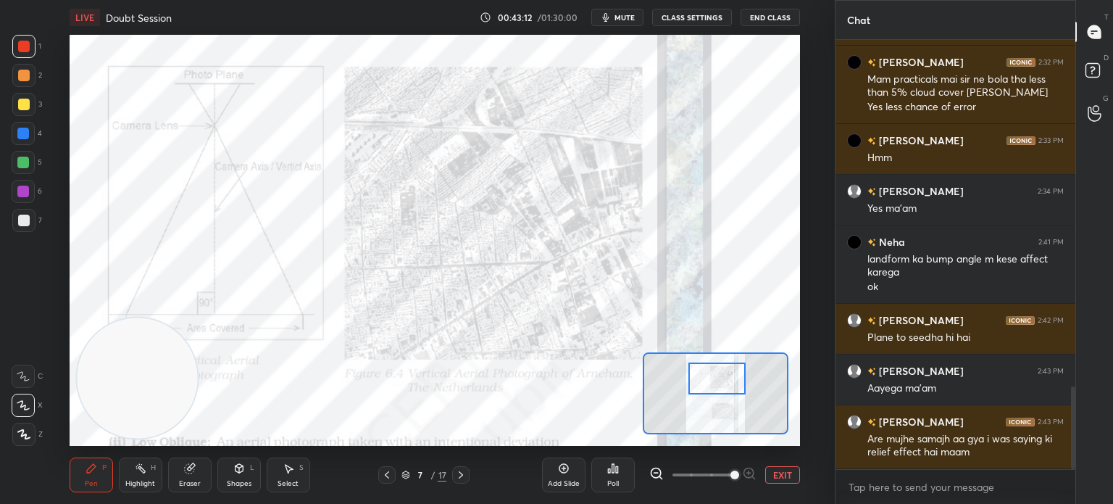
drag, startPoint x: 711, startPoint y: 416, endPoint x: 715, endPoint y: 389, distance: 27.1
click at [715, 389] on div at bounding box center [717, 378] width 57 height 32
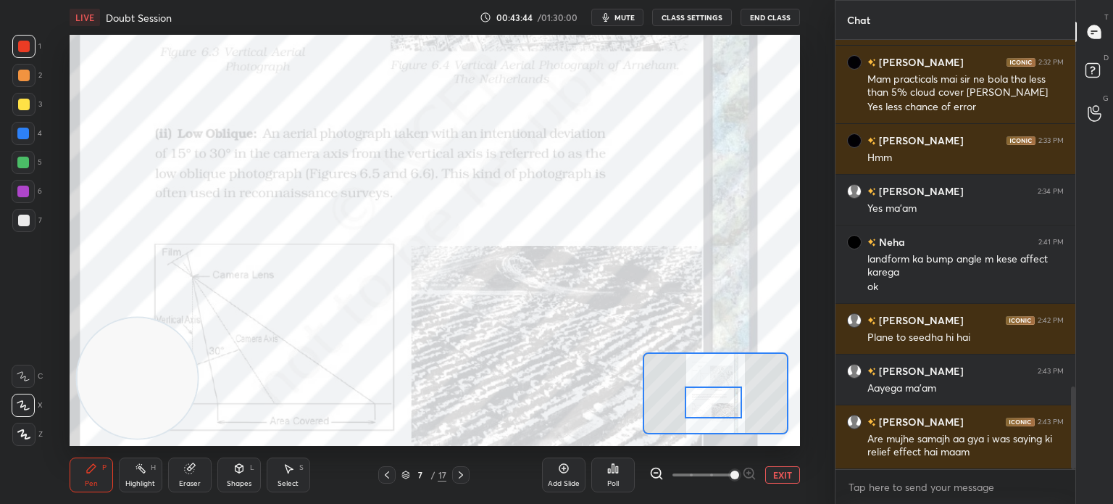
drag, startPoint x: 725, startPoint y: 379, endPoint x: 722, endPoint y: 404, distance: 24.8
click at [722, 404] on div at bounding box center [713, 402] width 57 height 32
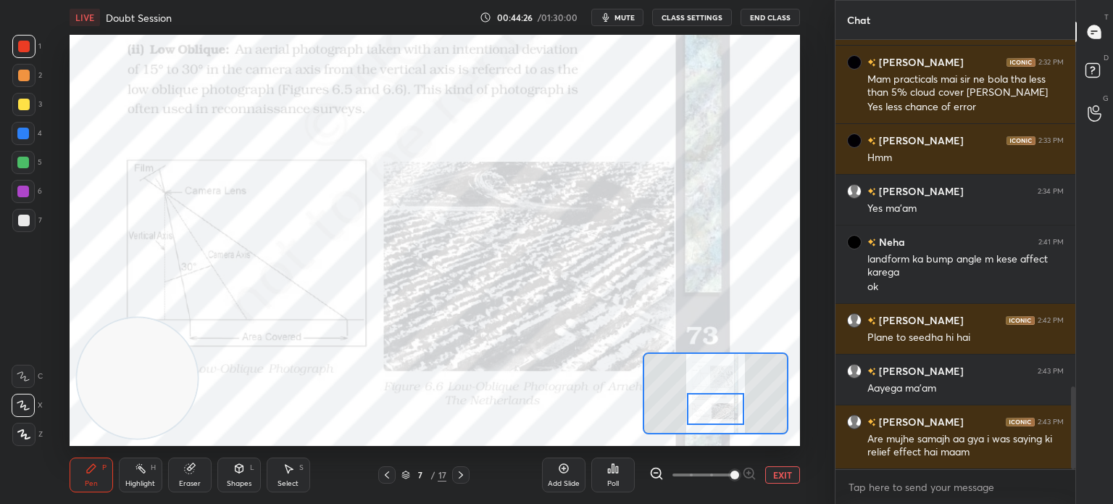
click at [723, 416] on div at bounding box center [715, 409] width 57 height 32
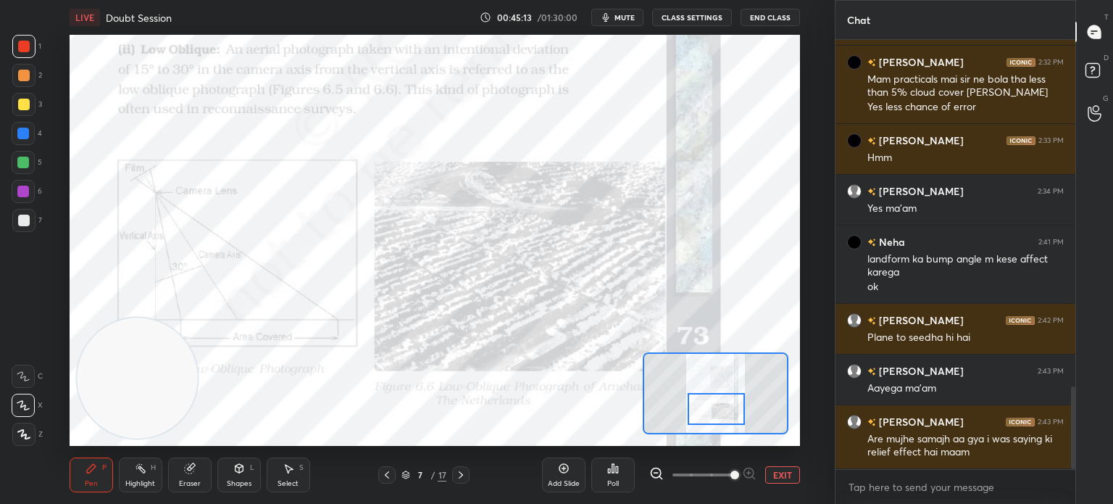
scroll to position [1857, 0]
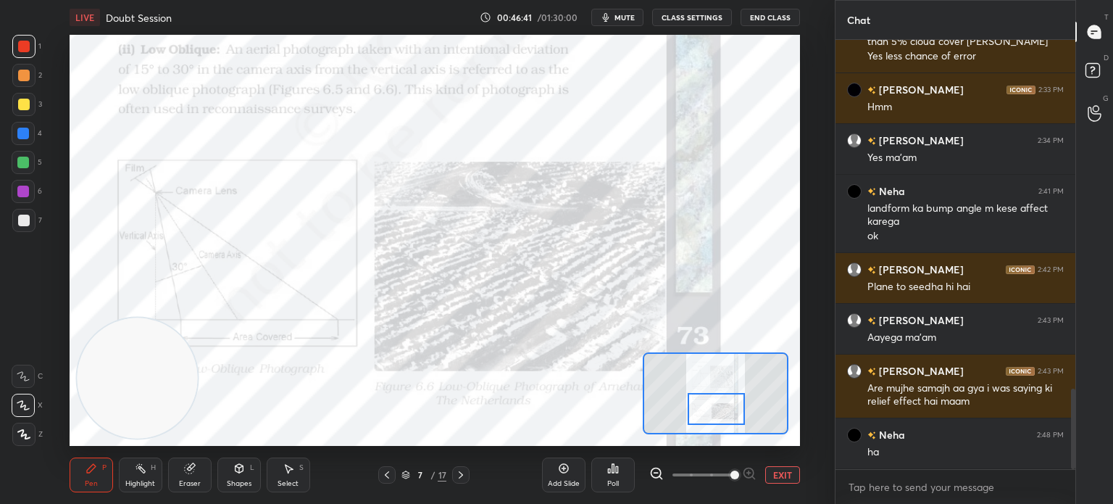
click at [461, 479] on icon at bounding box center [461, 475] width 12 height 12
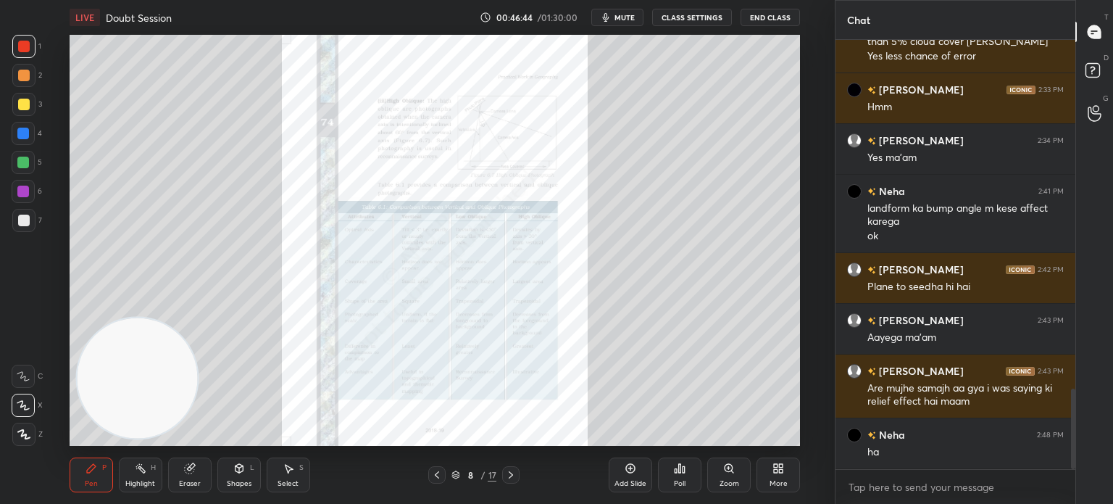
click at [729, 468] on icon at bounding box center [729, 468] width 3 height 0
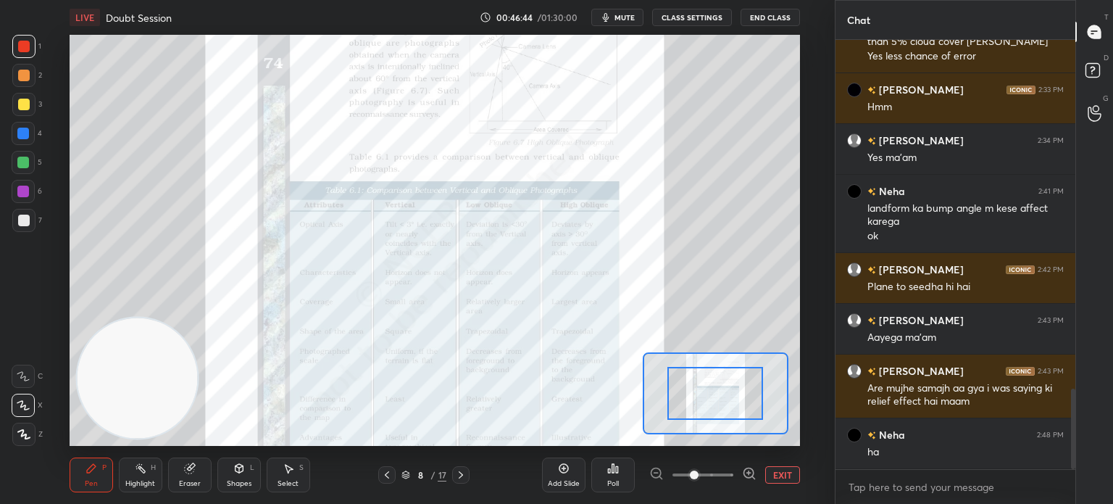
click at [729, 468] on span at bounding box center [703, 475] width 61 height 22
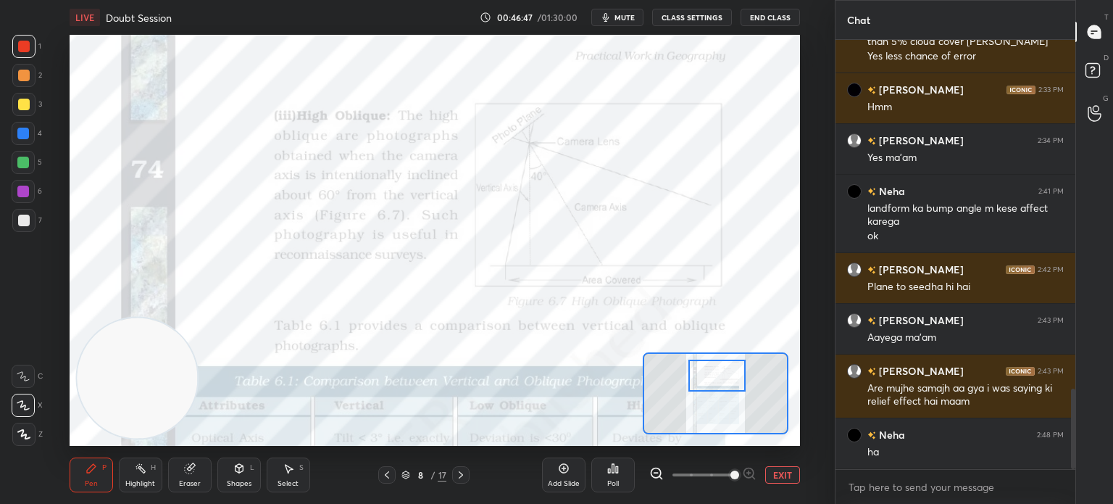
drag, startPoint x: 722, startPoint y: 379, endPoint x: 723, endPoint y: 362, distance: 17.5
click at [723, 362] on div at bounding box center [717, 376] width 57 height 32
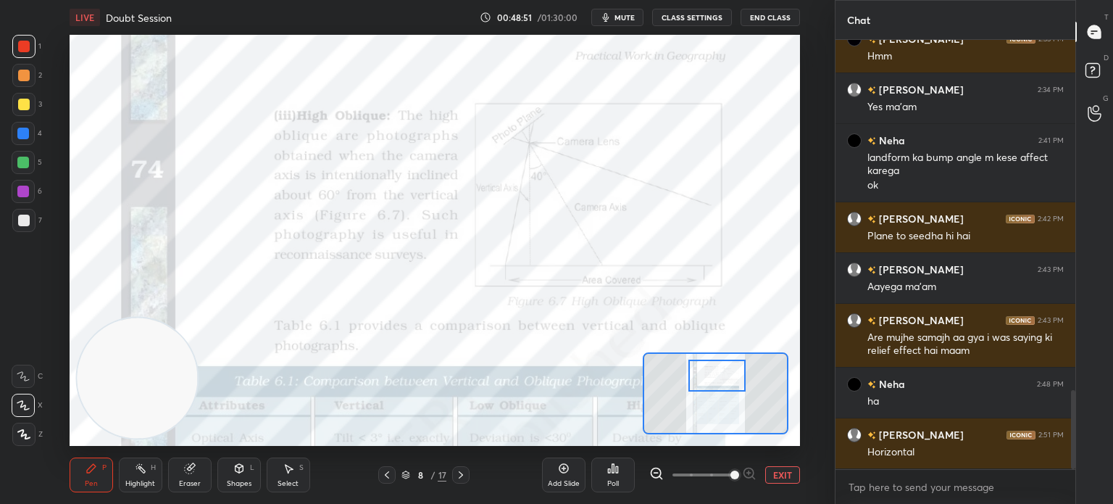
click at [570, 473] on div "Add Slide" at bounding box center [563, 474] width 43 height 35
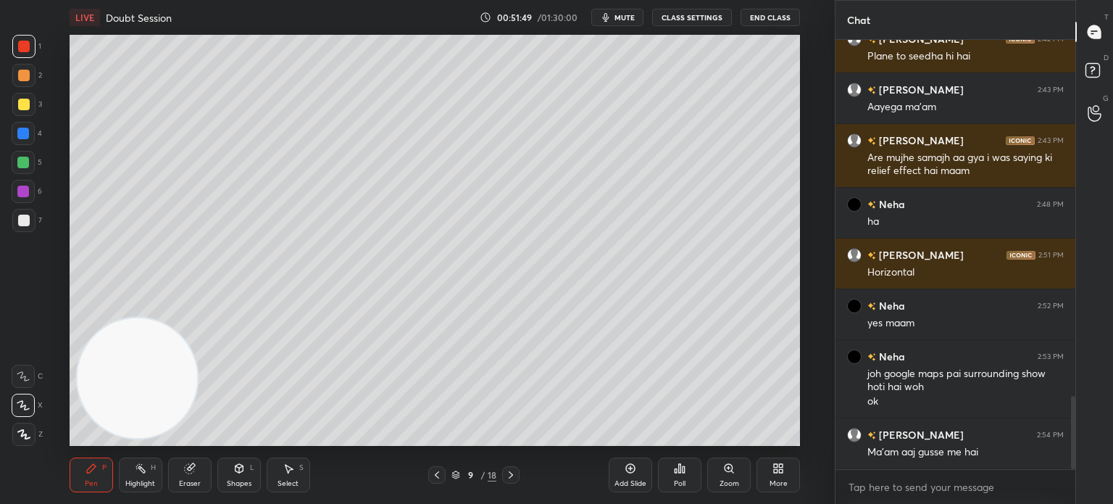
scroll to position [2138, 0]
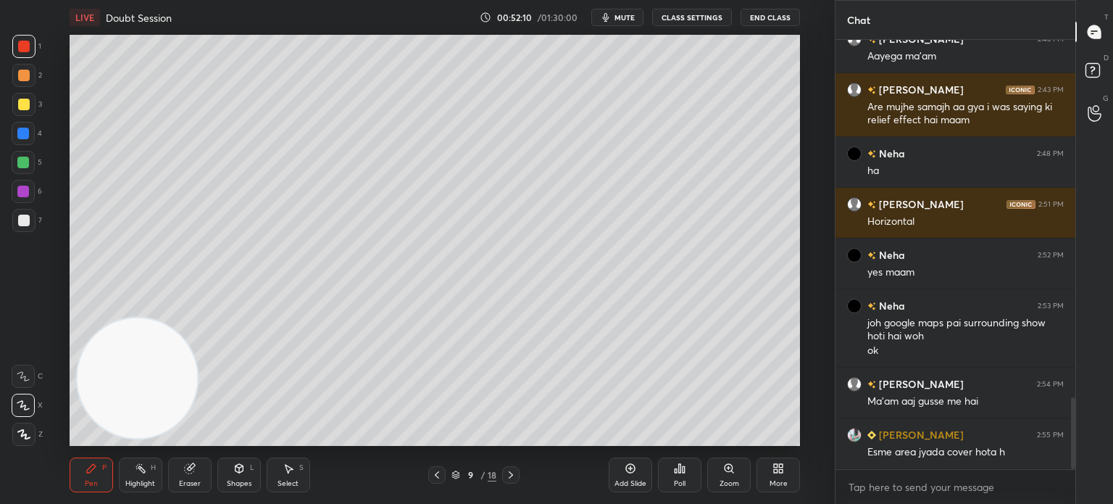
click at [628, 472] on icon at bounding box center [630, 468] width 9 height 9
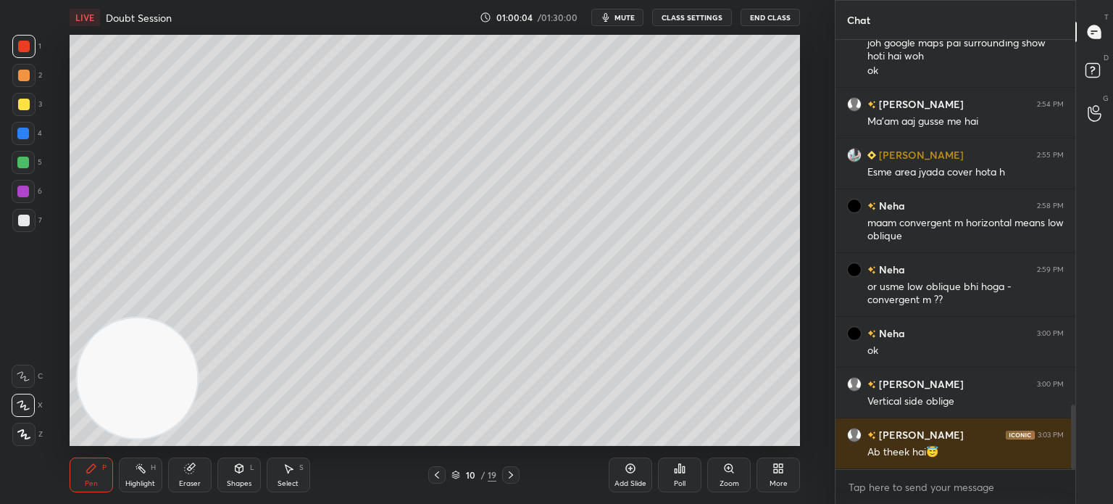
scroll to position [2469, 0]
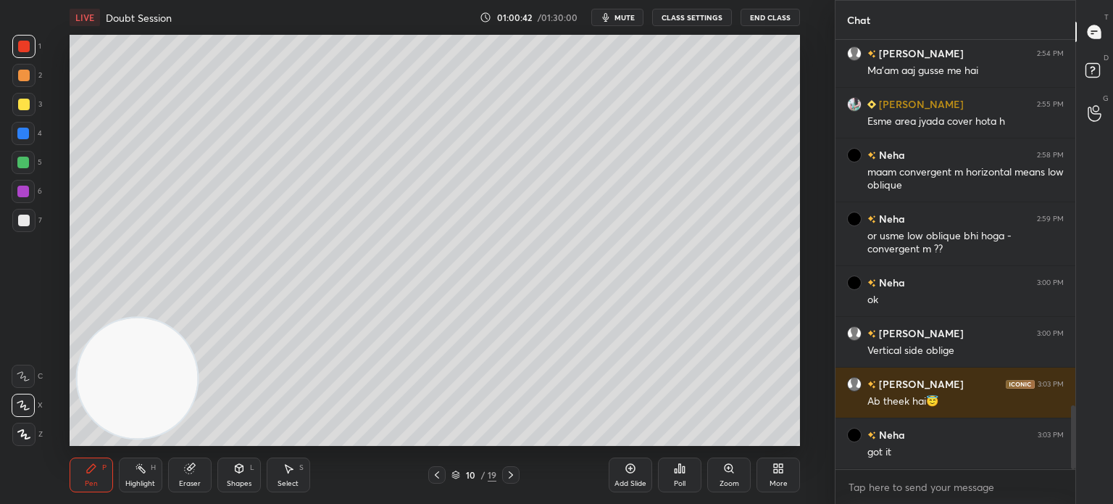
click at [438, 472] on icon at bounding box center [437, 475] width 12 height 12
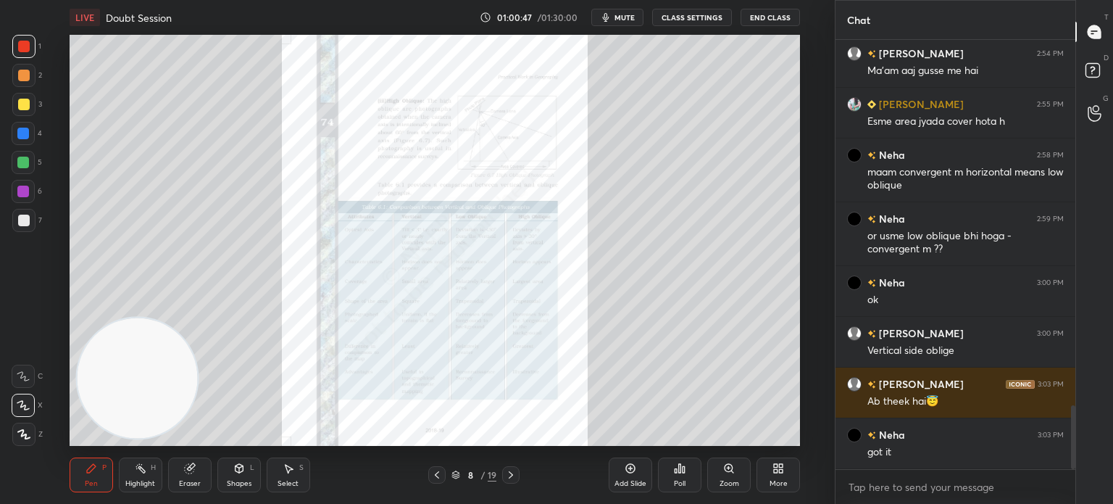
click at [727, 466] on icon at bounding box center [729, 468] width 8 height 8
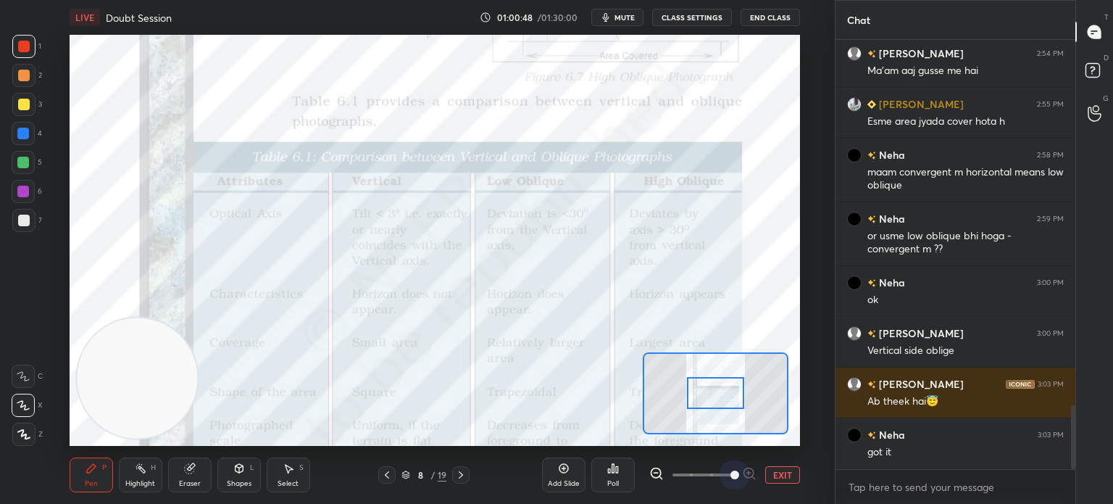
click at [727, 466] on span at bounding box center [703, 475] width 61 height 22
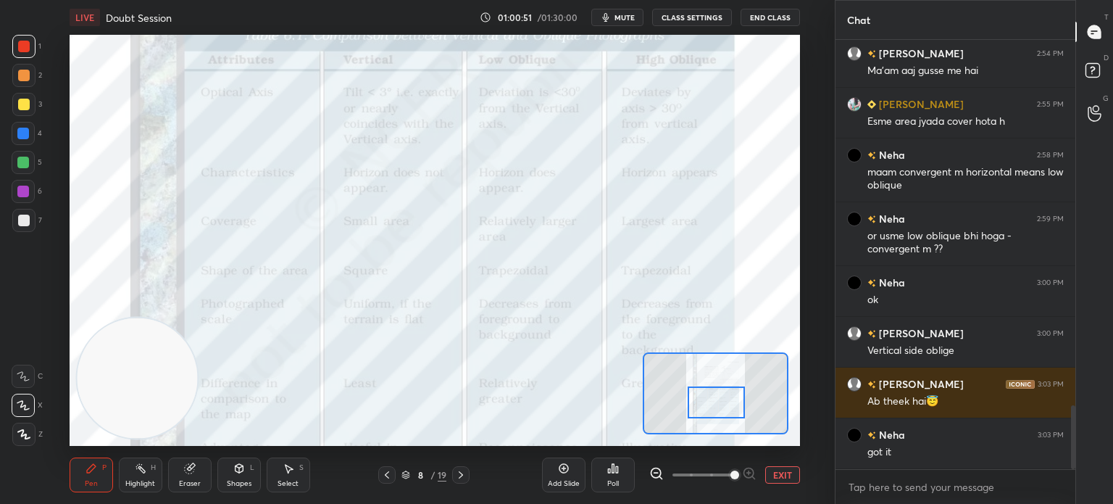
drag, startPoint x: 721, startPoint y: 402, endPoint x: 721, endPoint y: 411, distance: 9.5
click at [721, 411] on div at bounding box center [716, 402] width 57 height 32
click at [619, 12] on button "mute" at bounding box center [617, 17] width 52 height 17
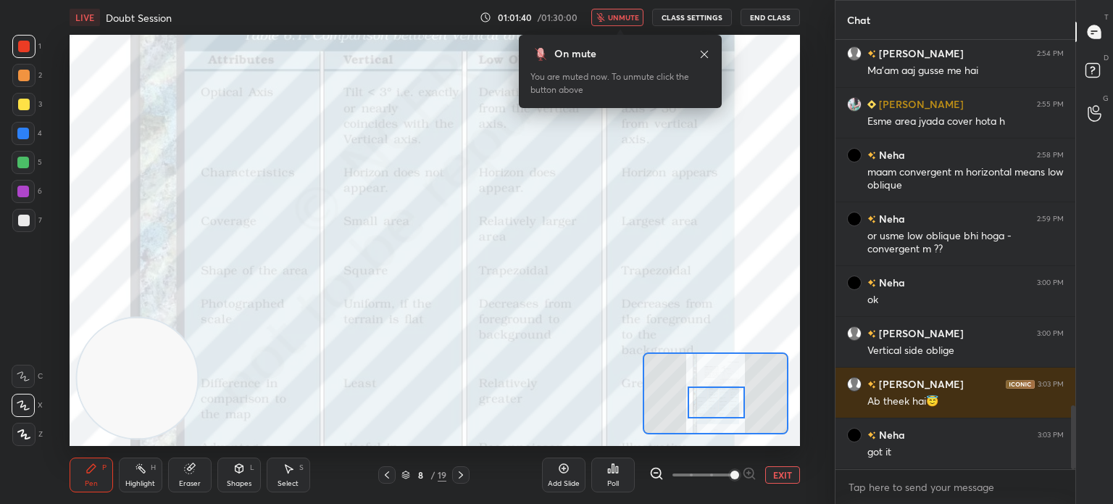
click at [617, 17] on span "unmute" at bounding box center [623, 17] width 31 height 10
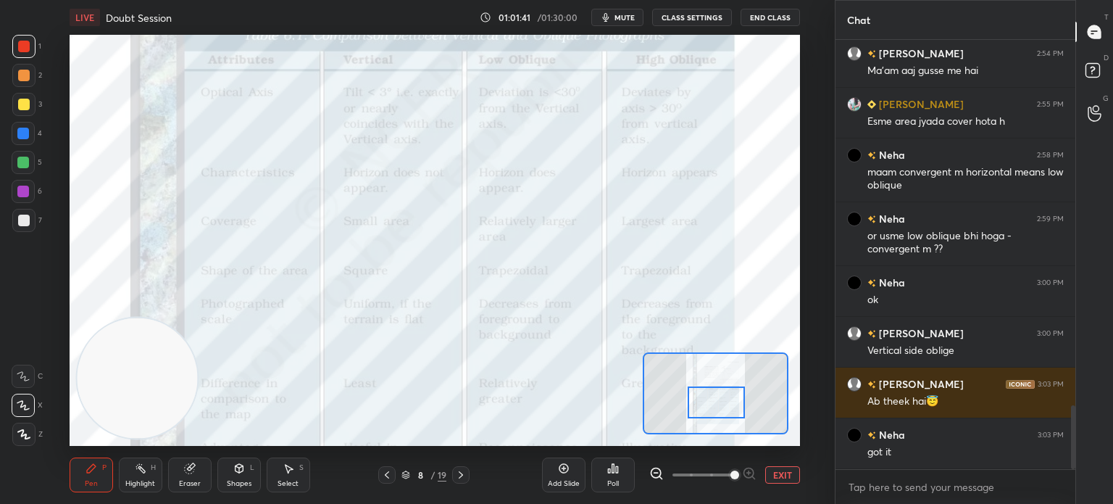
click at [617, 17] on button "mute" at bounding box center [617, 17] width 52 height 17
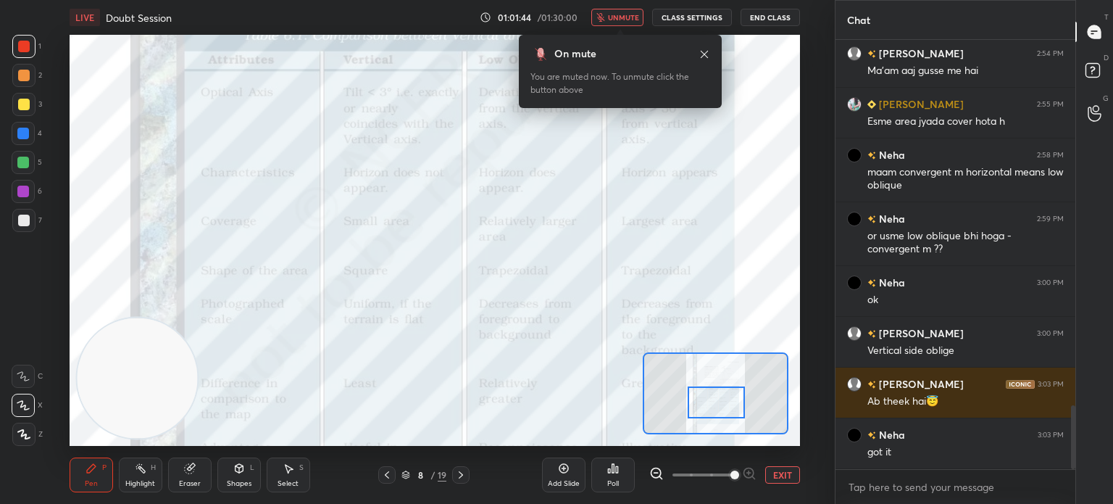
scroll to position [2504, 0]
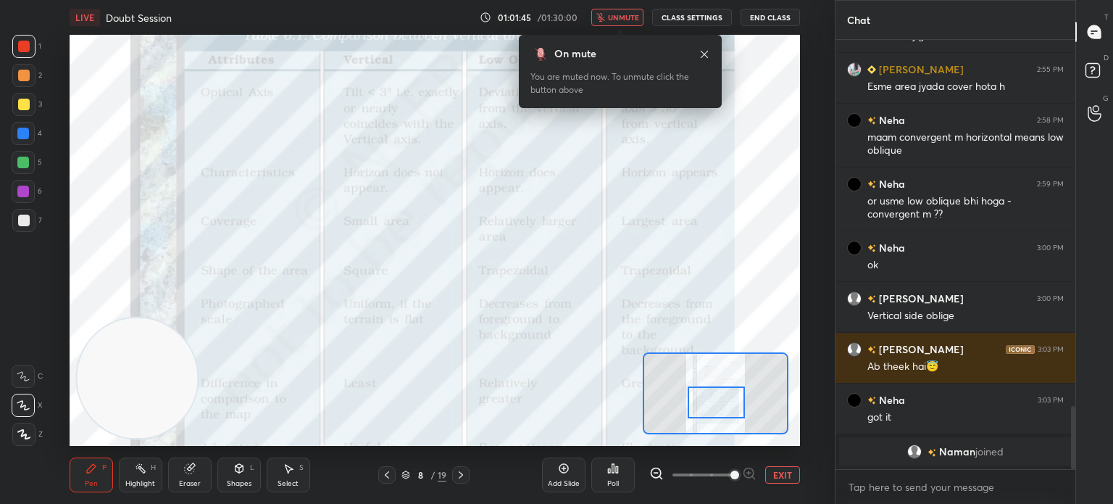
click at [617, 17] on span "unmute" at bounding box center [623, 17] width 31 height 10
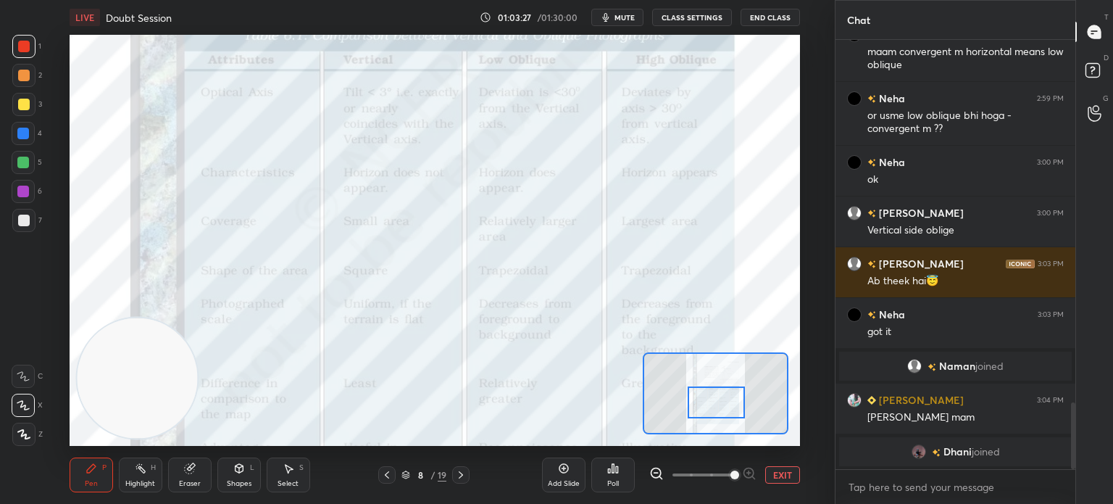
scroll to position [2328, 0]
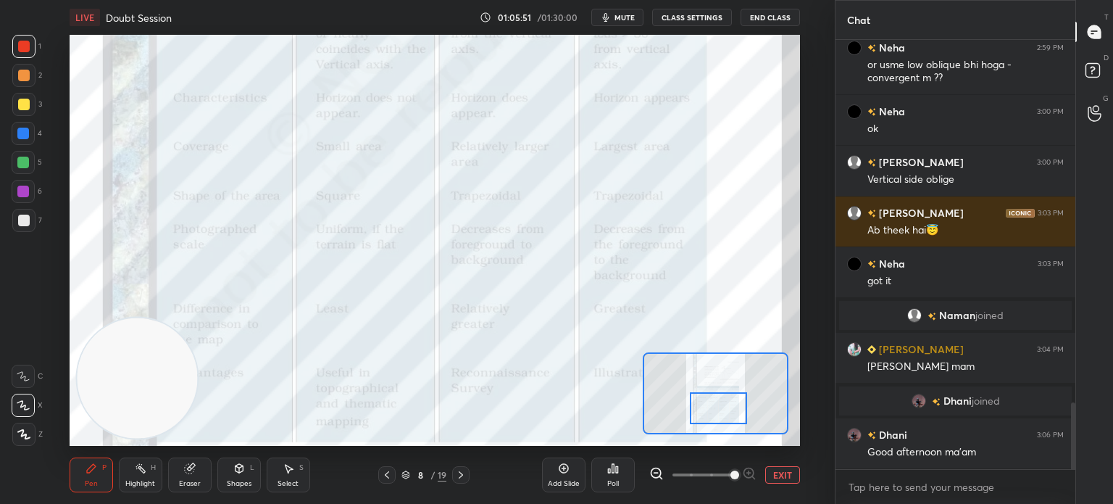
click at [726, 420] on div at bounding box center [718, 408] width 57 height 32
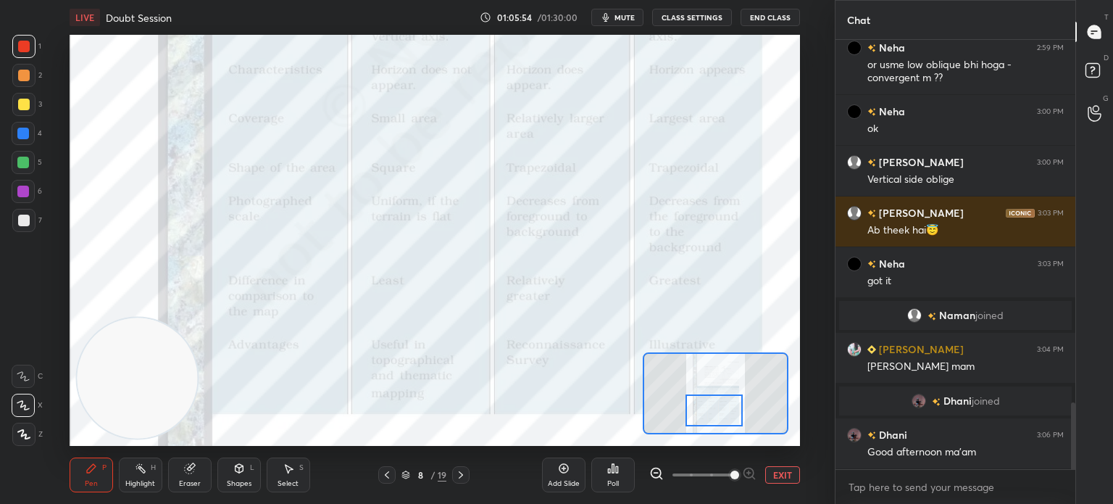
click at [721, 418] on div at bounding box center [714, 410] width 57 height 32
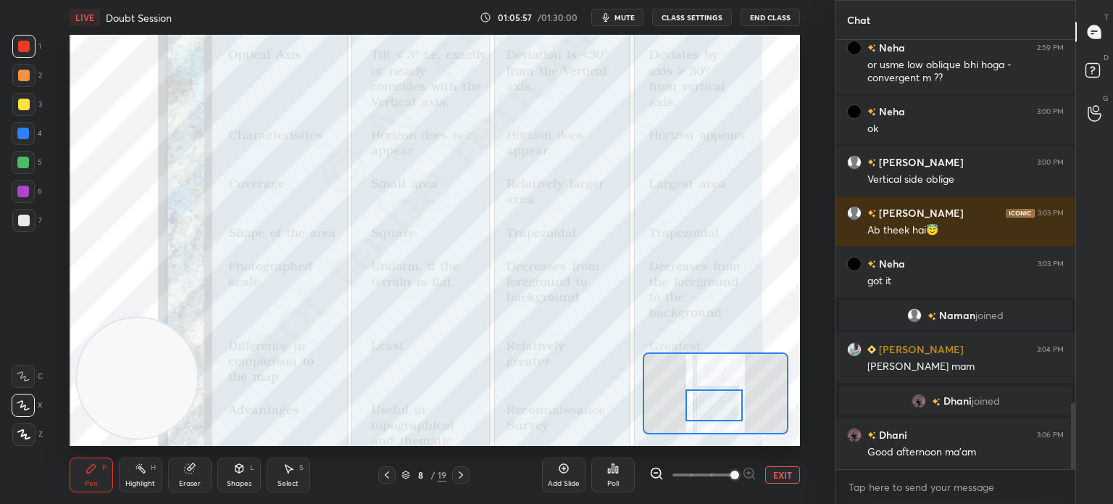
scroll to position [2379, 0]
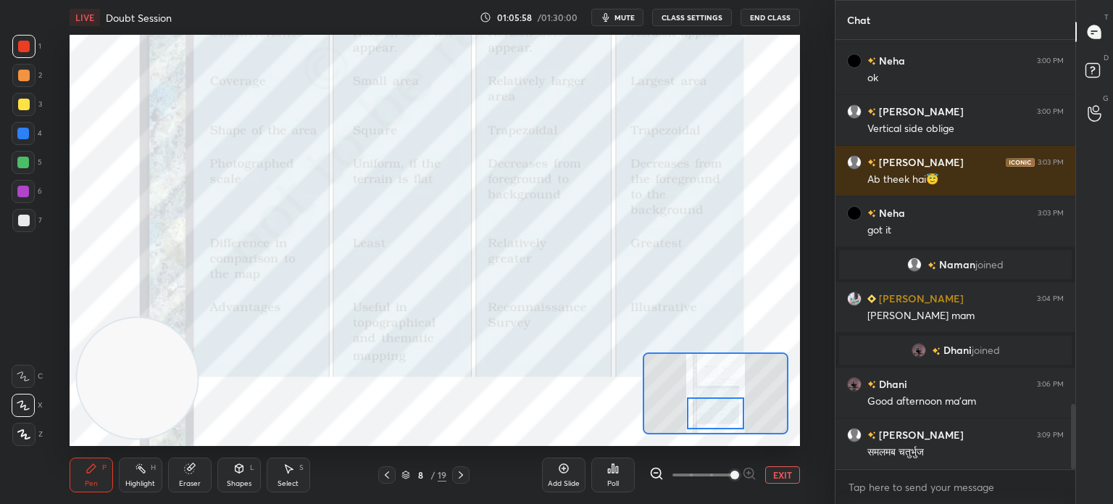
drag, startPoint x: 721, startPoint y: 418, endPoint x: 722, endPoint y: 426, distance: 8.1
click at [722, 426] on div at bounding box center [715, 413] width 57 height 32
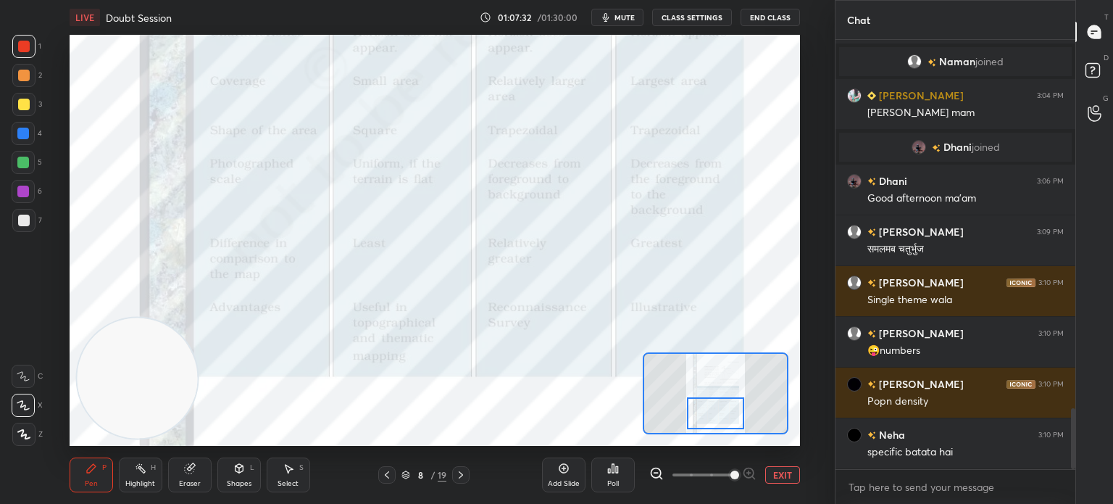
scroll to position [2633, 0]
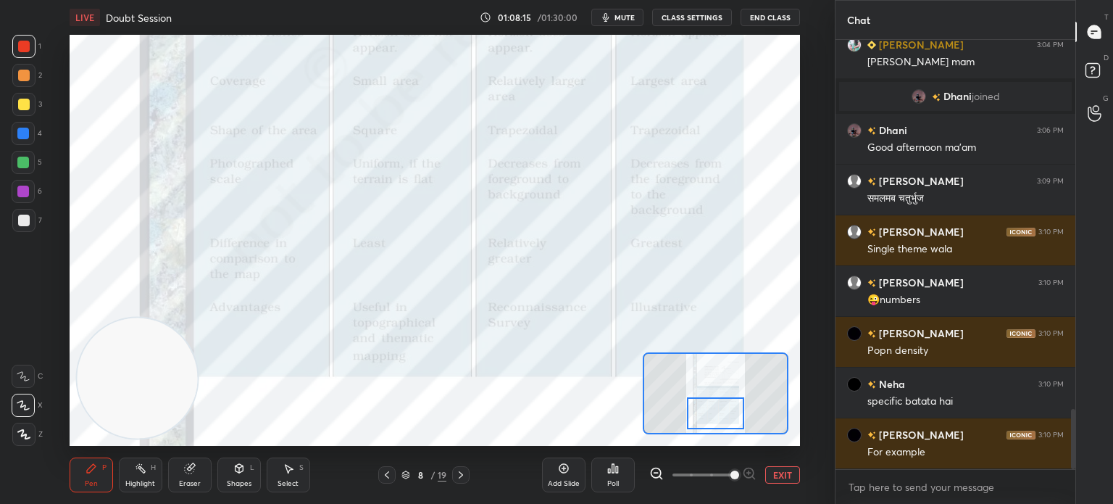
click at [460, 479] on icon at bounding box center [461, 475] width 12 height 12
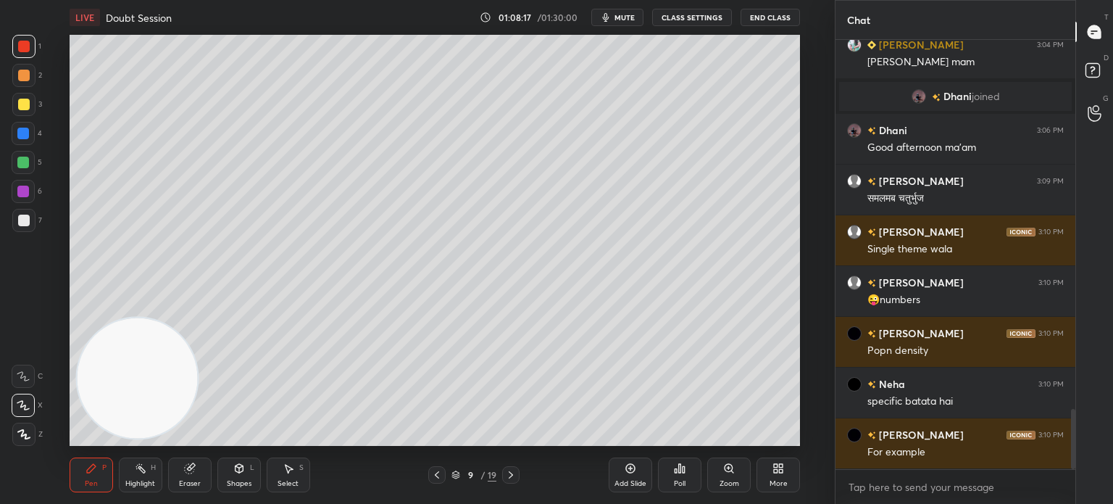
click at [515, 472] on icon at bounding box center [511, 475] width 12 height 12
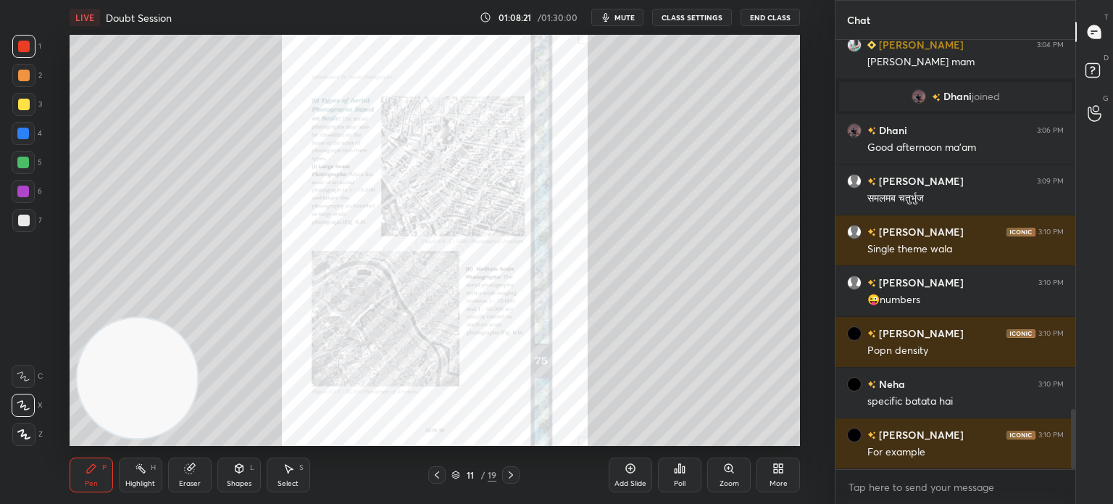
click at [729, 465] on icon at bounding box center [729, 468] width 8 height 8
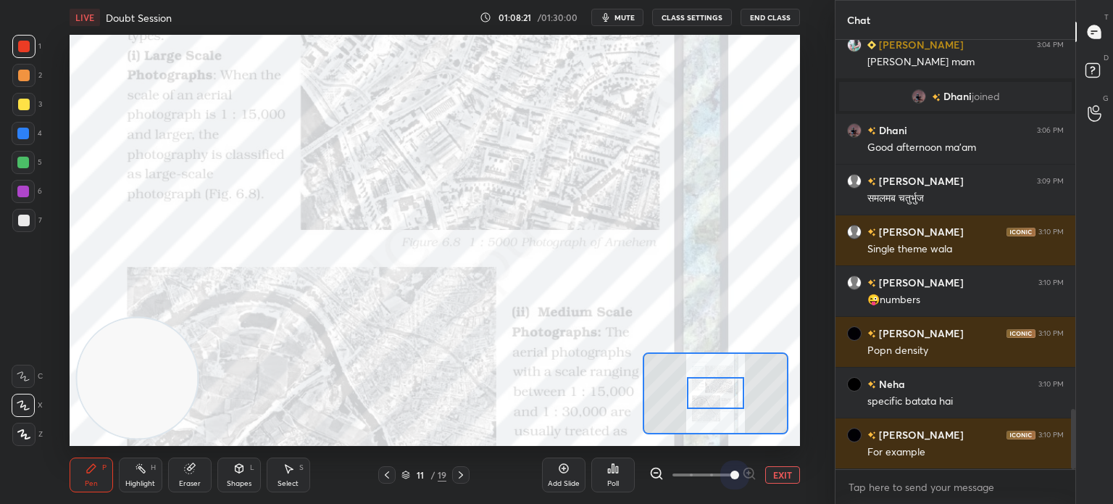
click at [729, 465] on span at bounding box center [703, 475] width 61 height 22
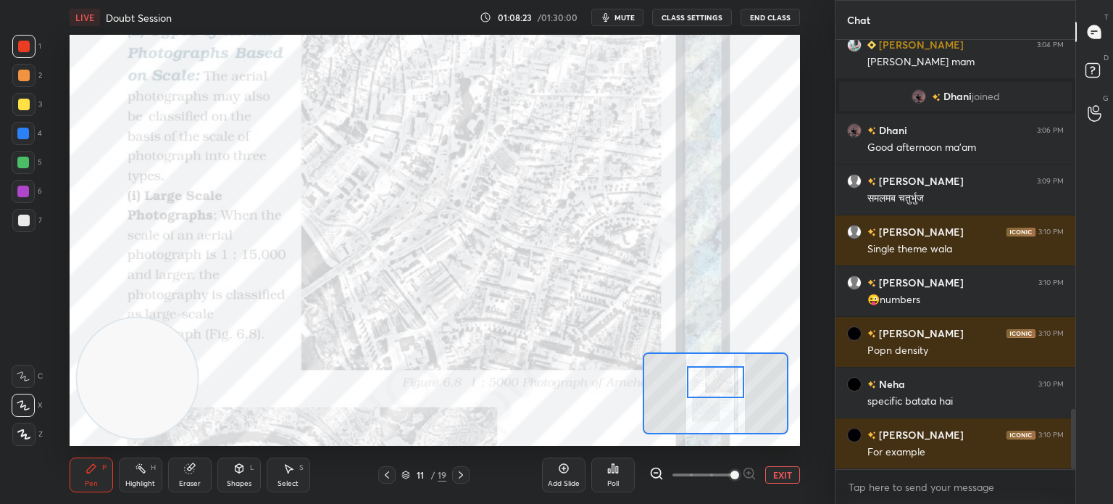
drag, startPoint x: 722, startPoint y: 394, endPoint x: 722, endPoint y: 383, distance: 10.9
click at [722, 383] on div at bounding box center [715, 382] width 57 height 32
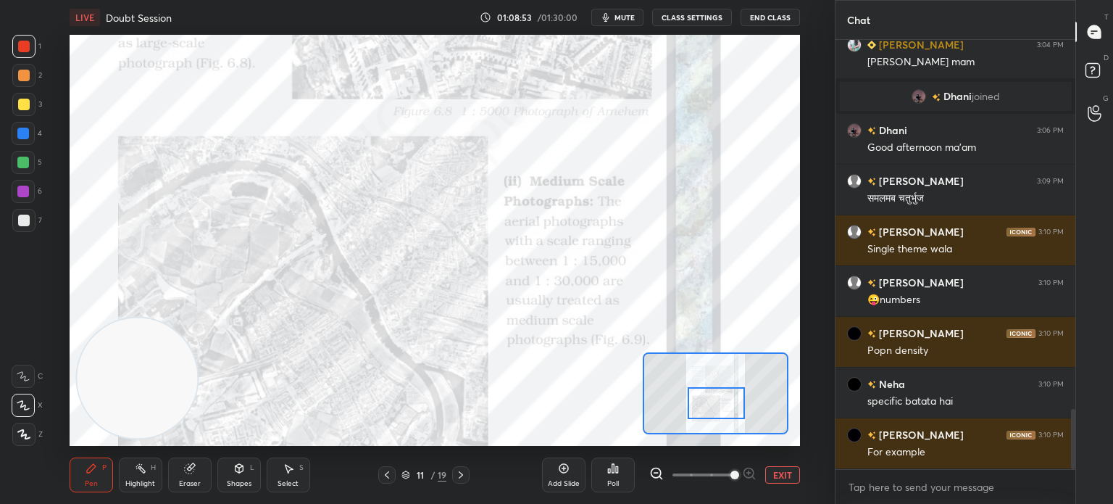
drag, startPoint x: 729, startPoint y: 391, endPoint x: 729, endPoint y: 412, distance: 21.0
click at [729, 412] on div at bounding box center [716, 403] width 57 height 32
click at [457, 473] on icon at bounding box center [461, 475] width 12 height 12
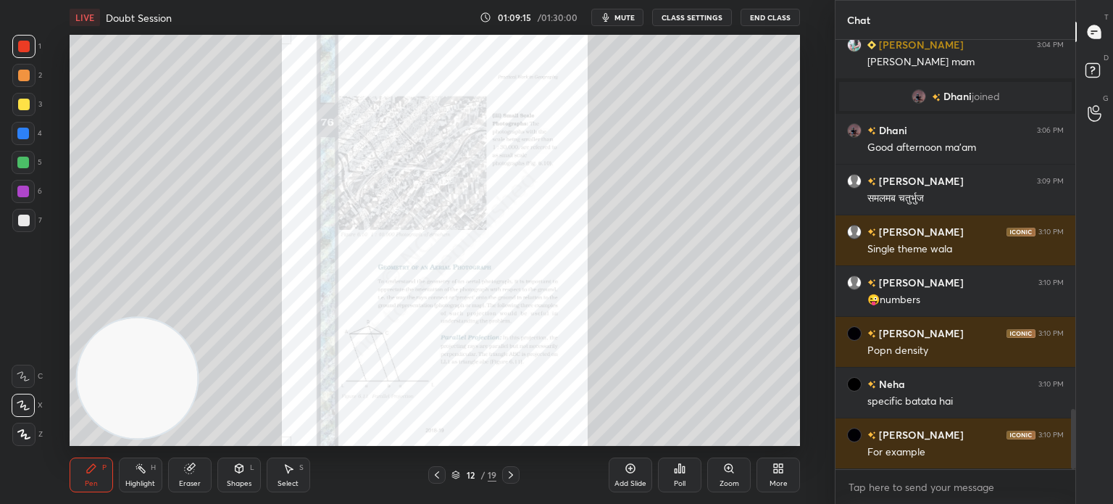
click at [728, 469] on icon at bounding box center [729, 468] width 8 height 8
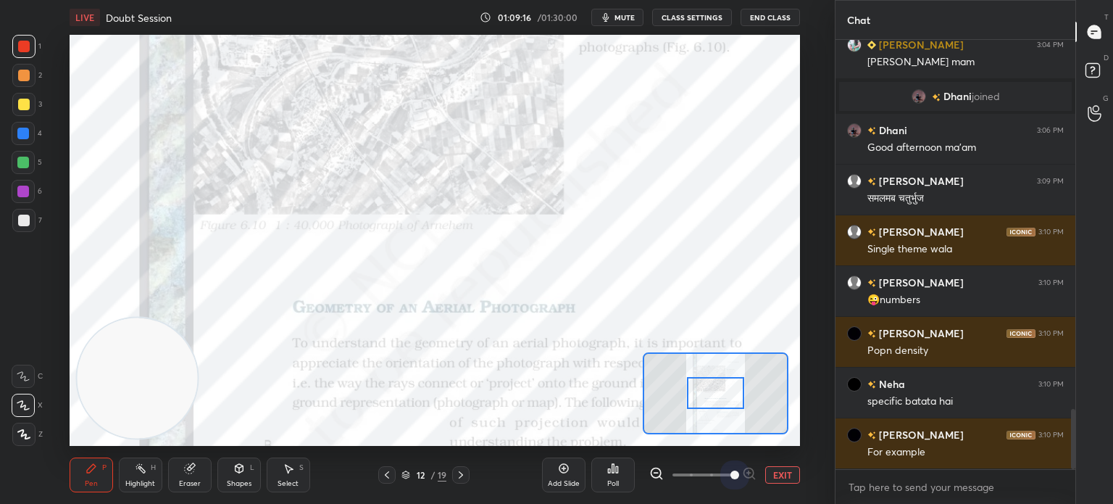
click at [728, 469] on span at bounding box center [703, 475] width 61 height 22
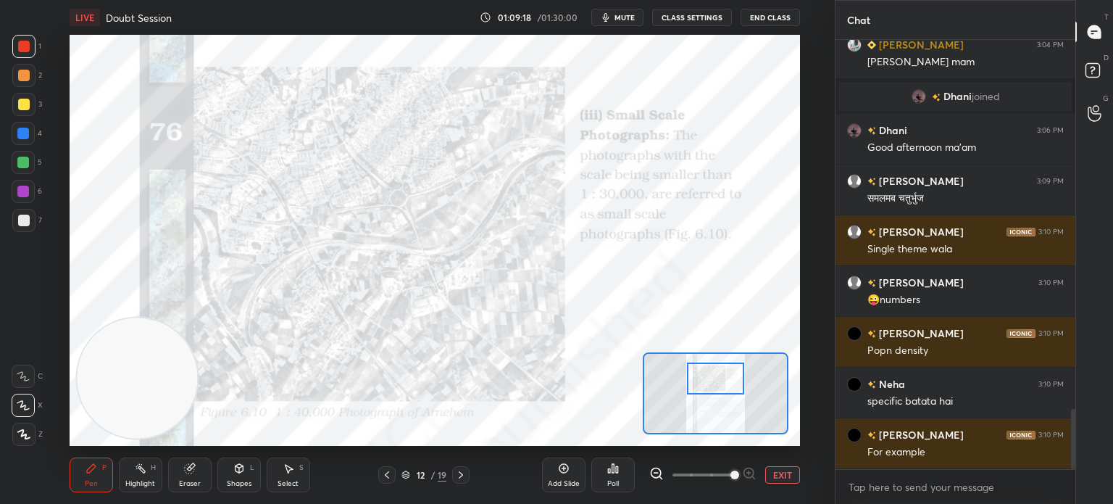
drag, startPoint x: 736, startPoint y: 403, endPoint x: 736, endPoint y: 388, distance: 15.2
click at [736, 388] on div at bounding box center [715, 378] width 57 height 32
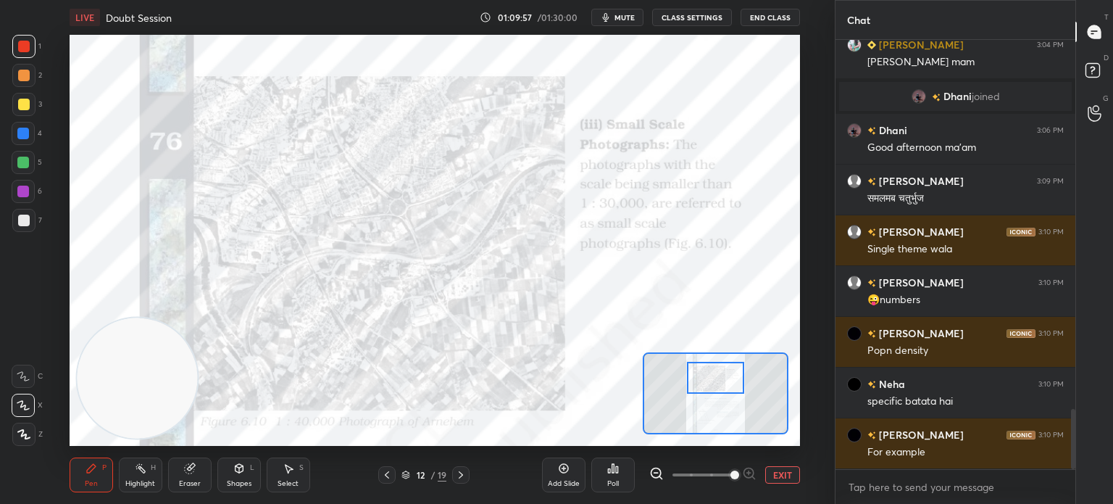
click at [564, 473] on icon at bounding box center [564, 468] width 12 height 12
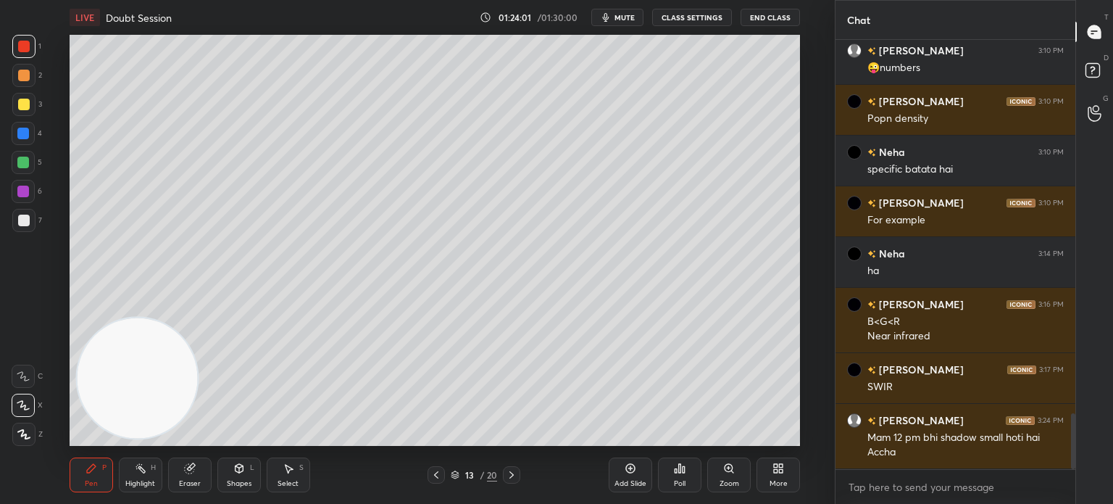
scroll to position [2915, 0]
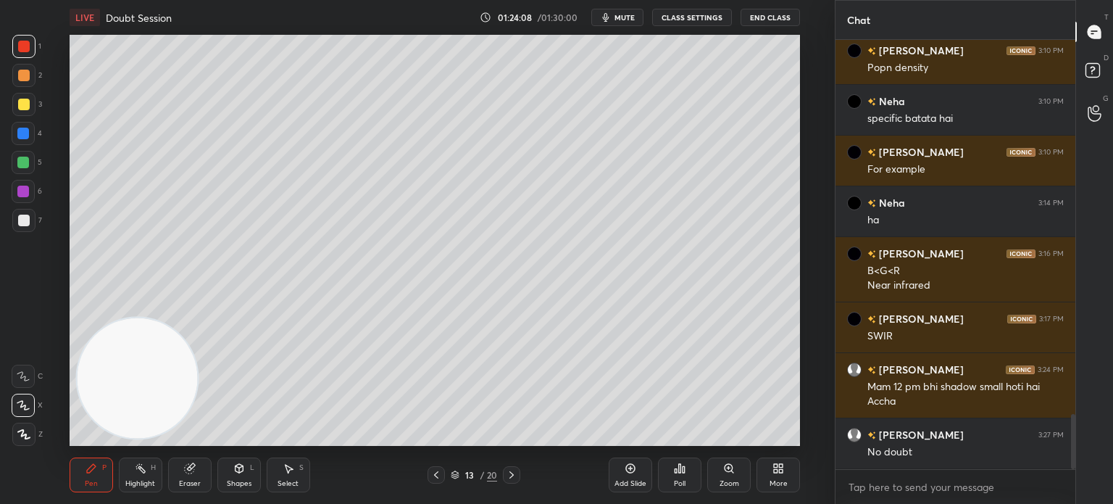
click at [630, 468] on icon at bounding box center [630, 468] width 4 height 4
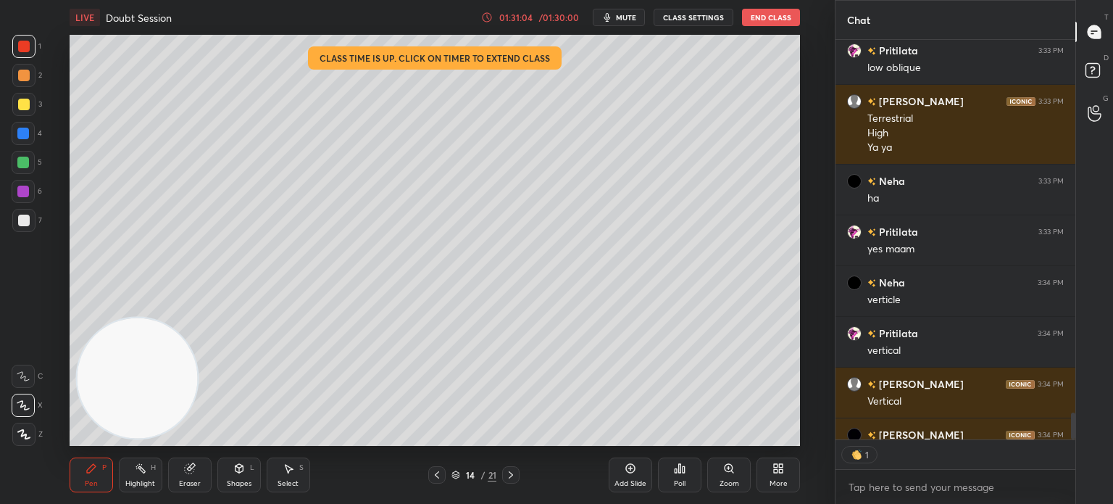
scroll to position [4, 4]
click at [771, 17] on button "End Class" at bounding box center [771, 17] width 58 height 17
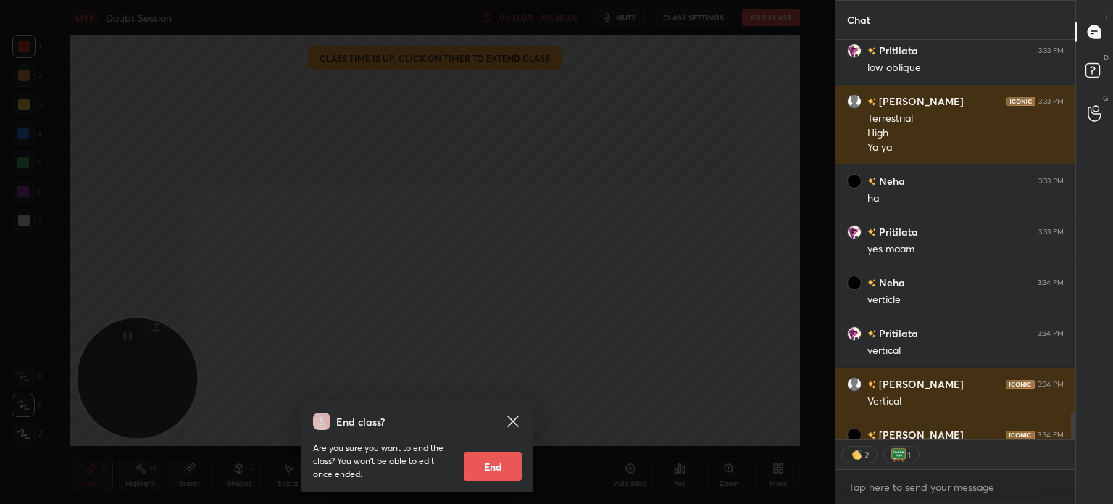
click at [491, 466] on button "End" at bounding box center [493, 466] width 58 height 29
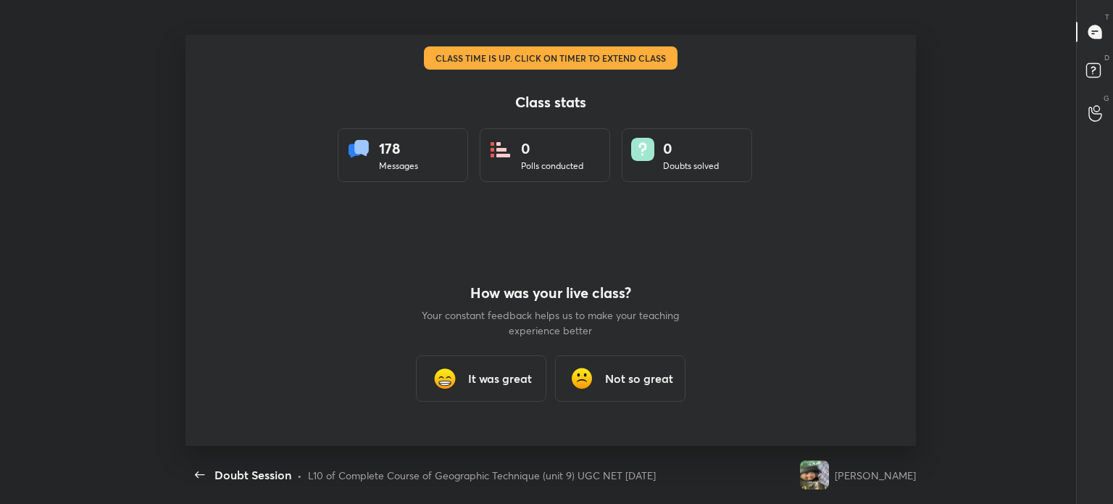
scroll to position [0, 0]
type textarea "x"
